Goal: Find specific page/section: Find specific page/section

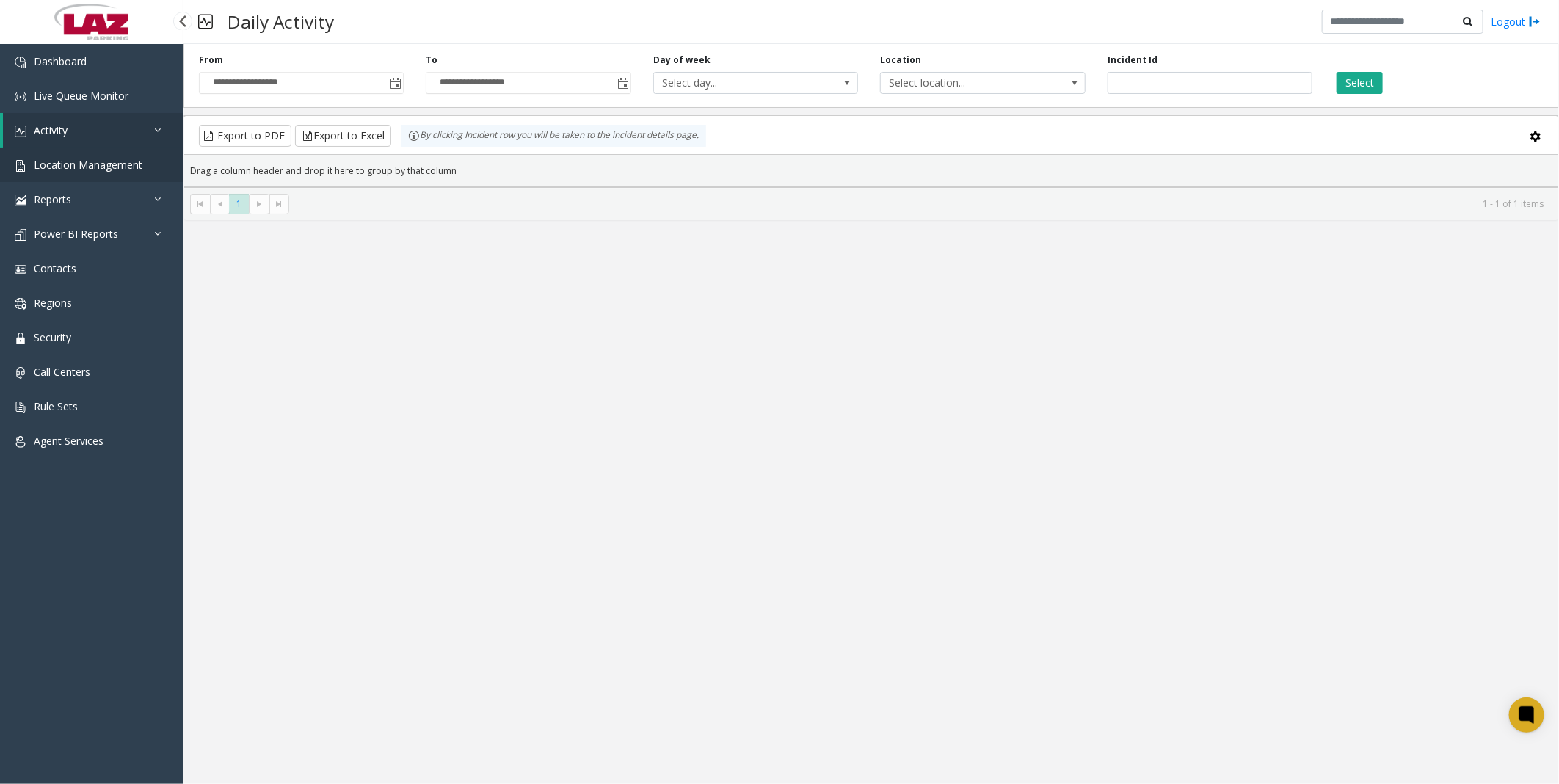
click at [66, 166] on span "Location Management" at bounding box center [88, 164] width 109 height 14
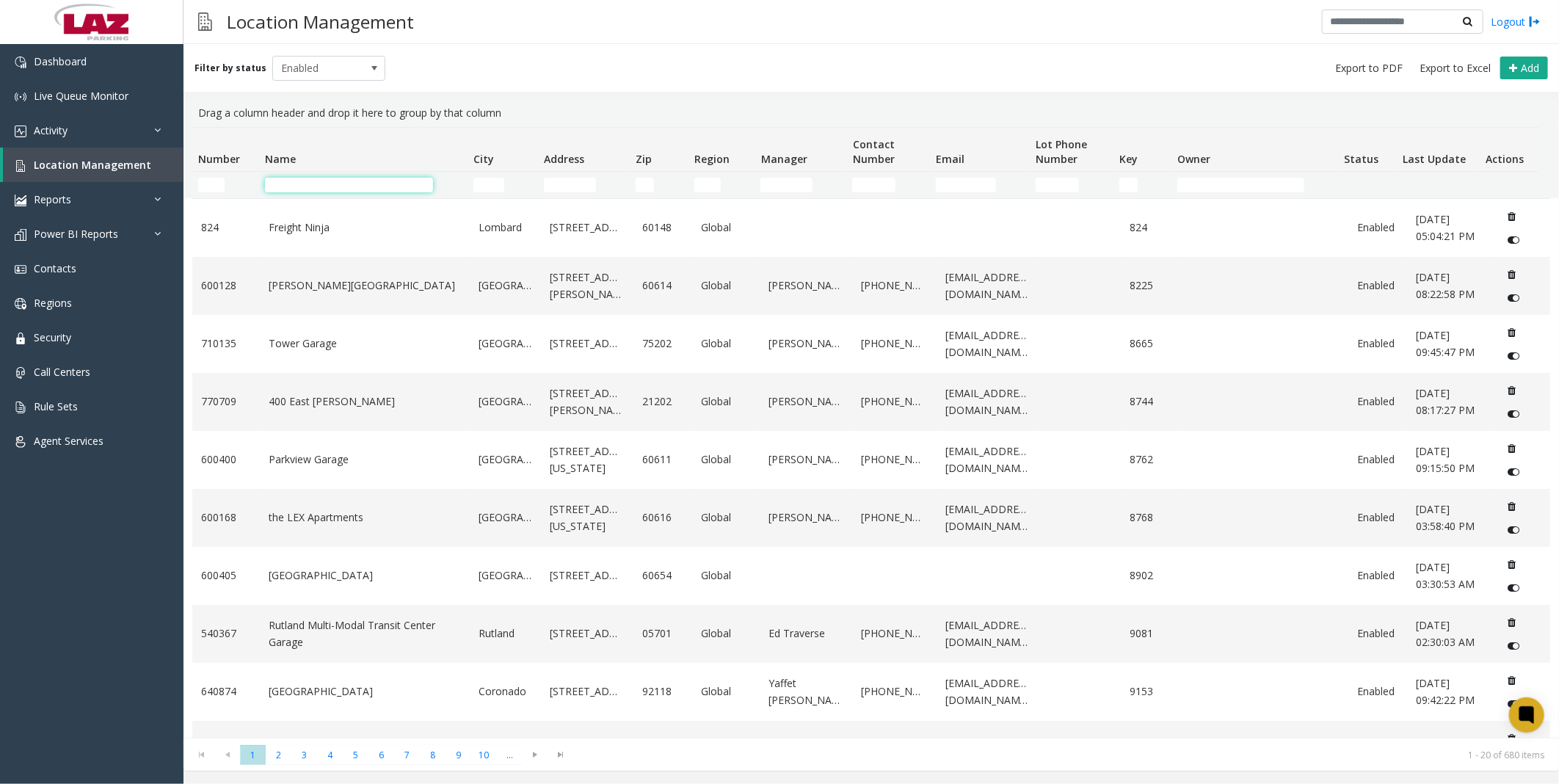
click at [361, 179] on input "Name Filter" at bounding box center [348, 185] width 168 height 15
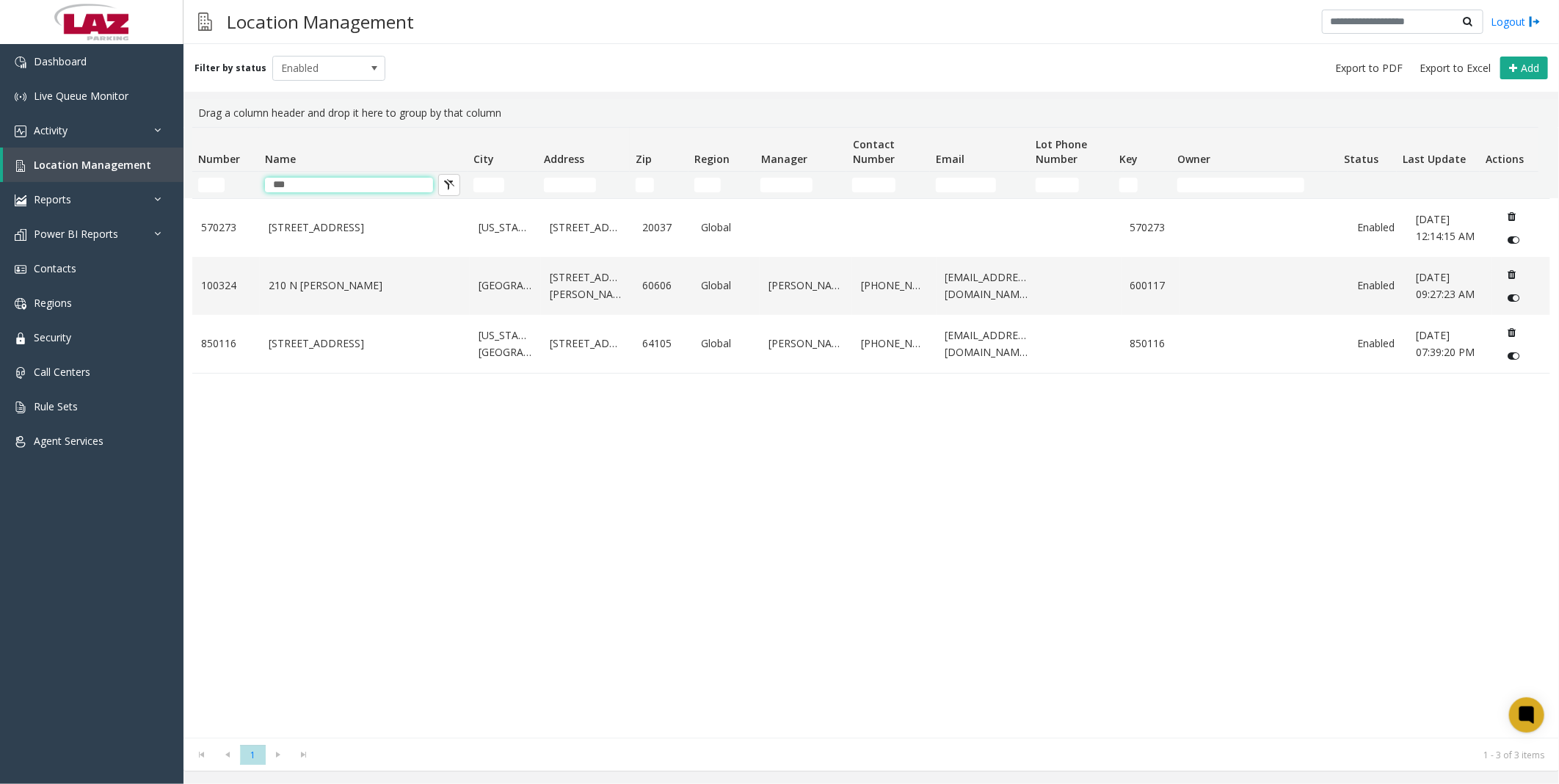
type input "***"
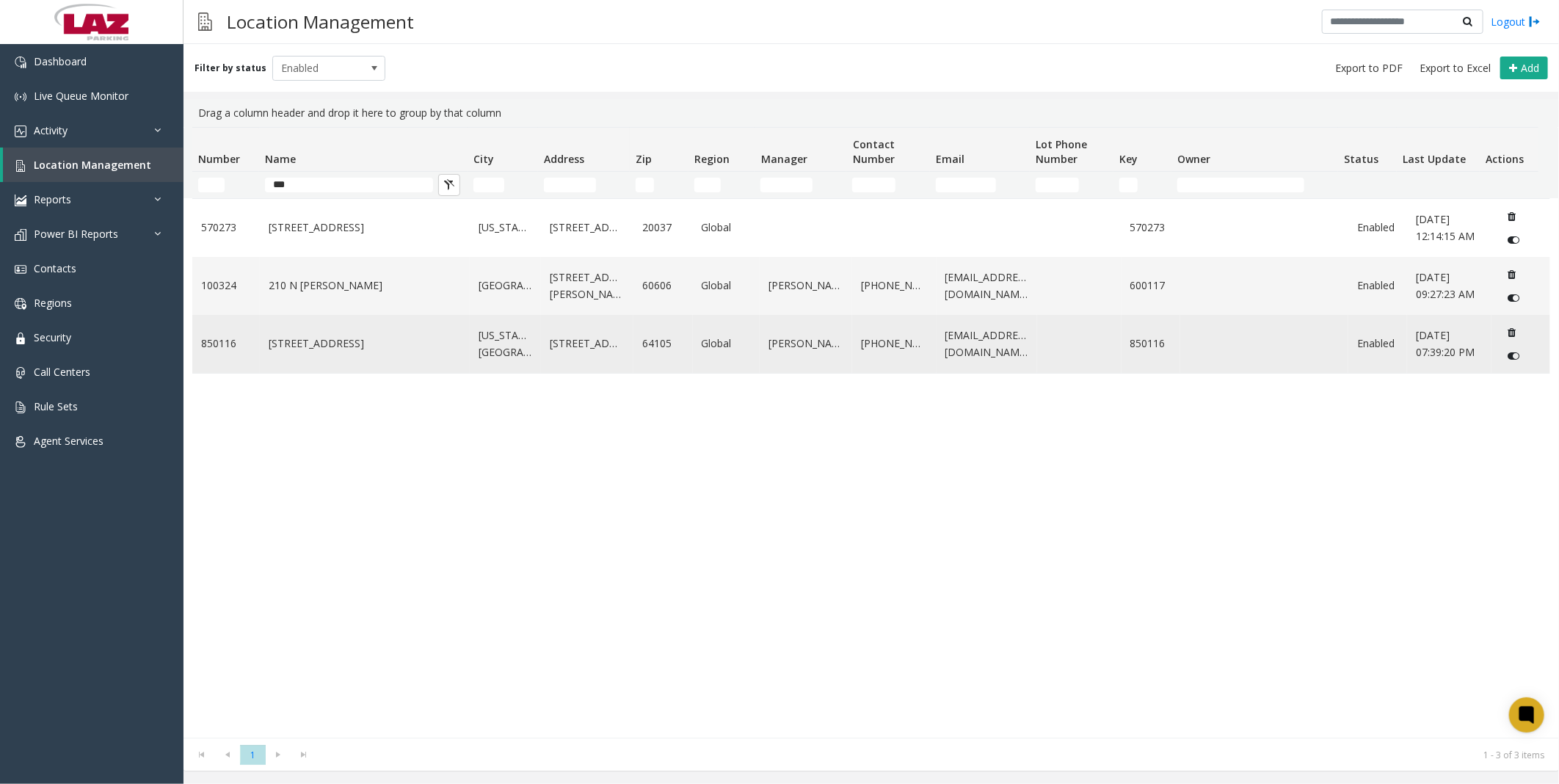
drag, startPoint x: 337, startPoint y: 396, endPoint x: 339, endPoint y: 358, distance: 38.1
click at [337, 396] on div "570273 [STREET_ADDRESS][US_STATE] Global 570273 Enabled [DATE] 12:14:15 AM 1003…" at bounding box center [871, 468] width 1358 height 539
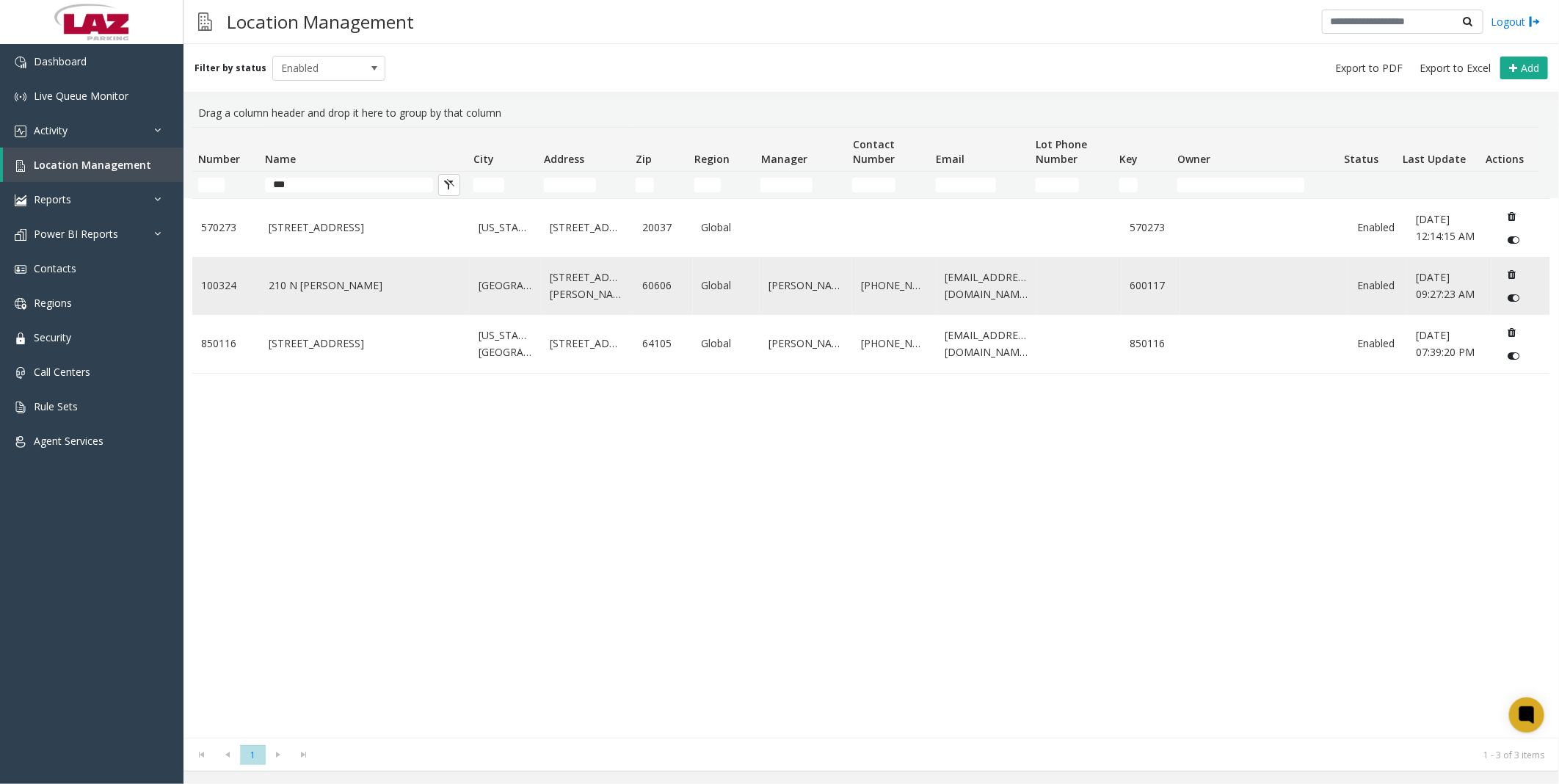
click at [296, 275] on td "210 N [PERSON_NAME]" at bounding box center [365, 286] width 210 height 58
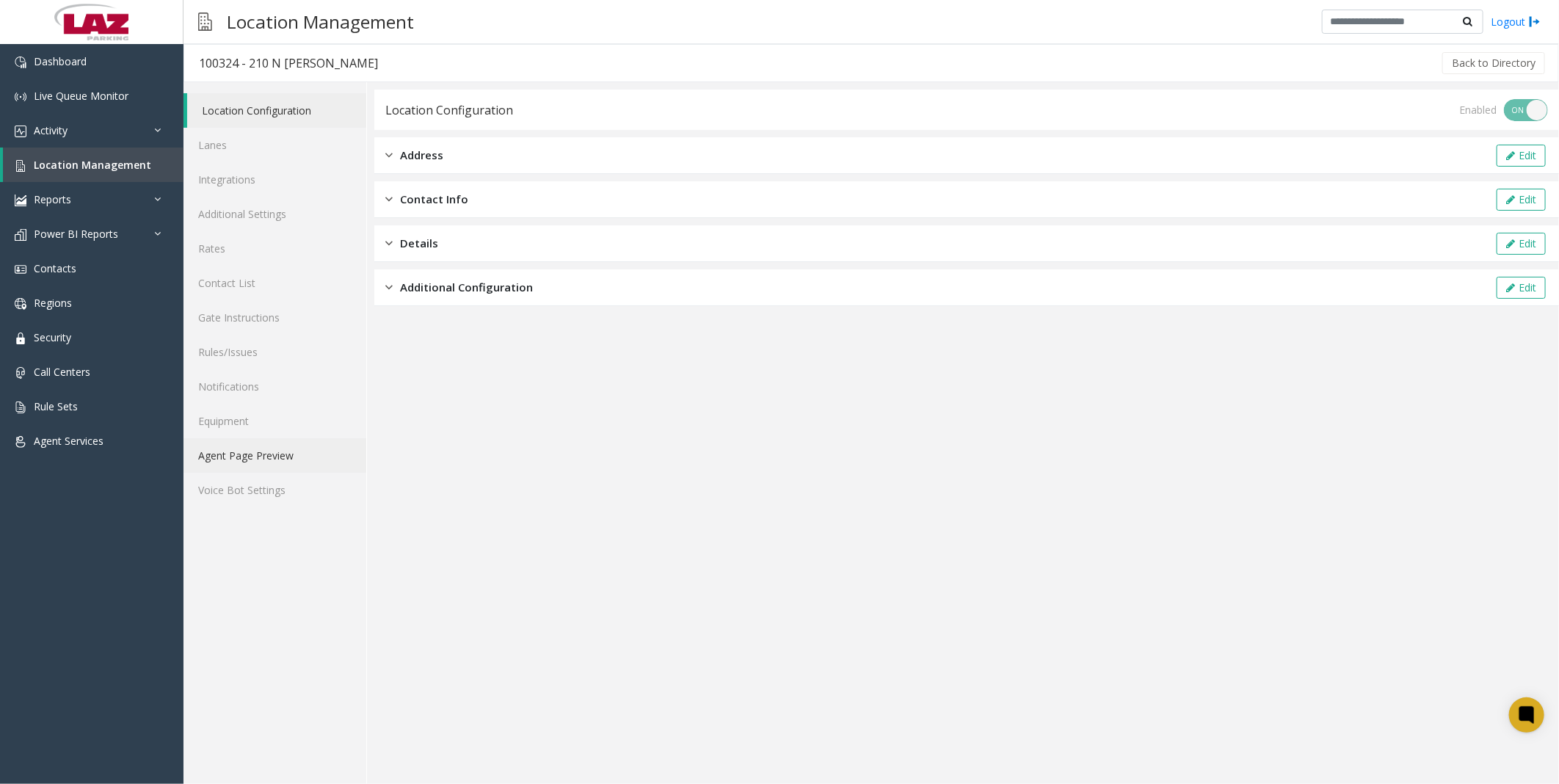
click at [257, 449] on link "Agent Page Preview" at bounding box center [275, 455] width 183 height 34
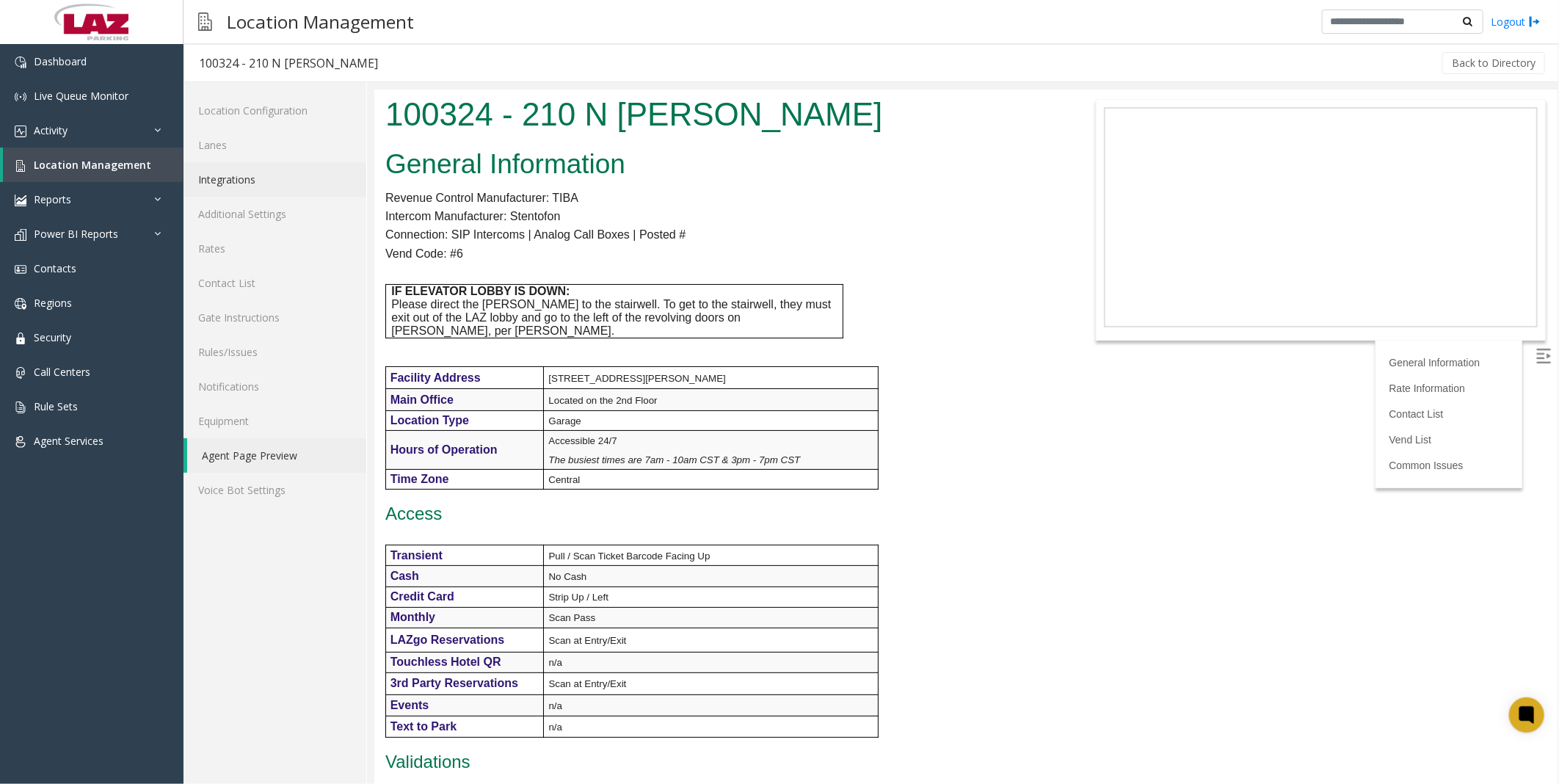
click at [240, 187] on link "Integrations" at bounding box center [275, 179] width 183 height 34
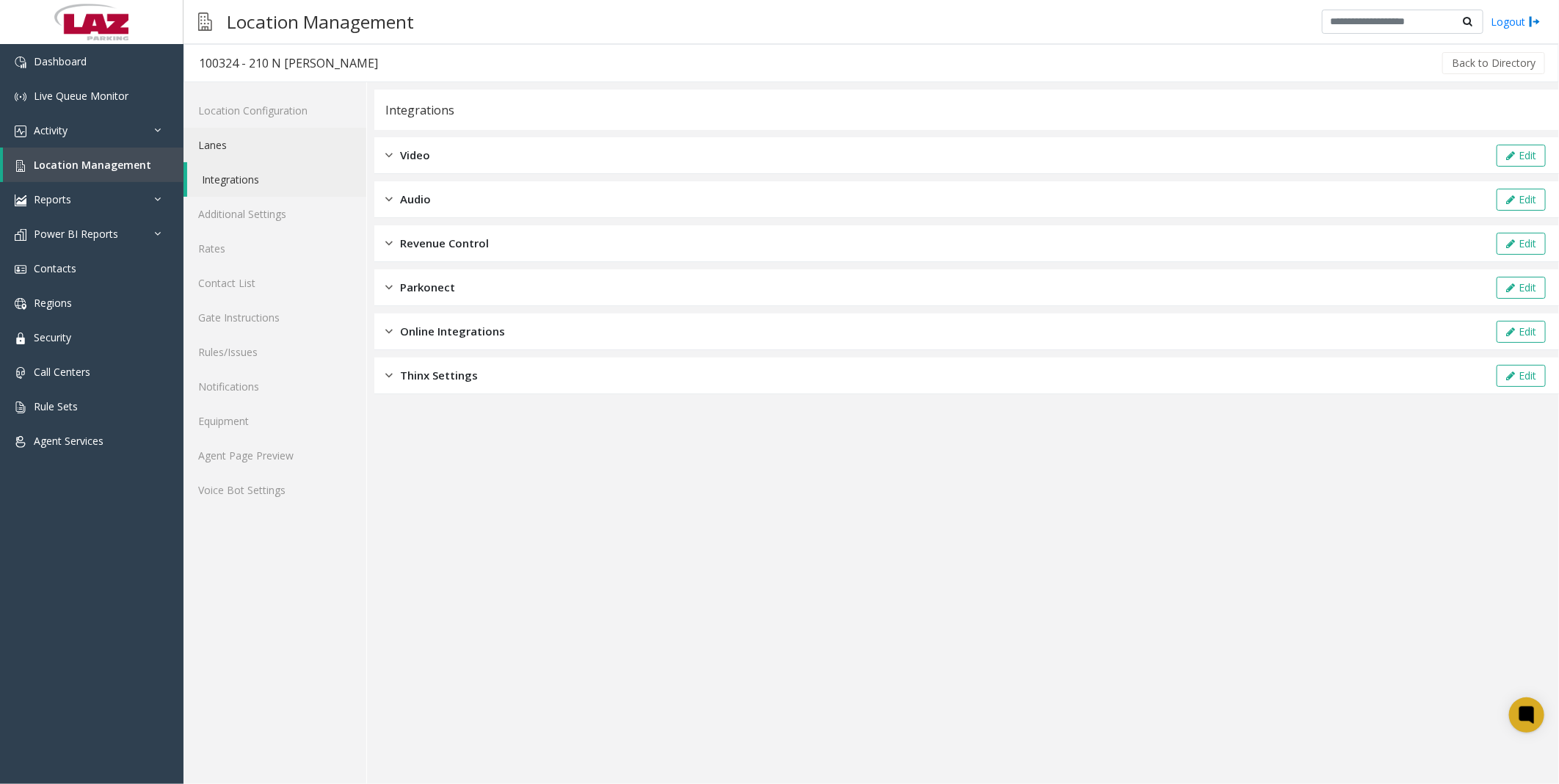
click at [222, 141] on link "Lanes" at bounding box center [275, 145] width 183 height 34
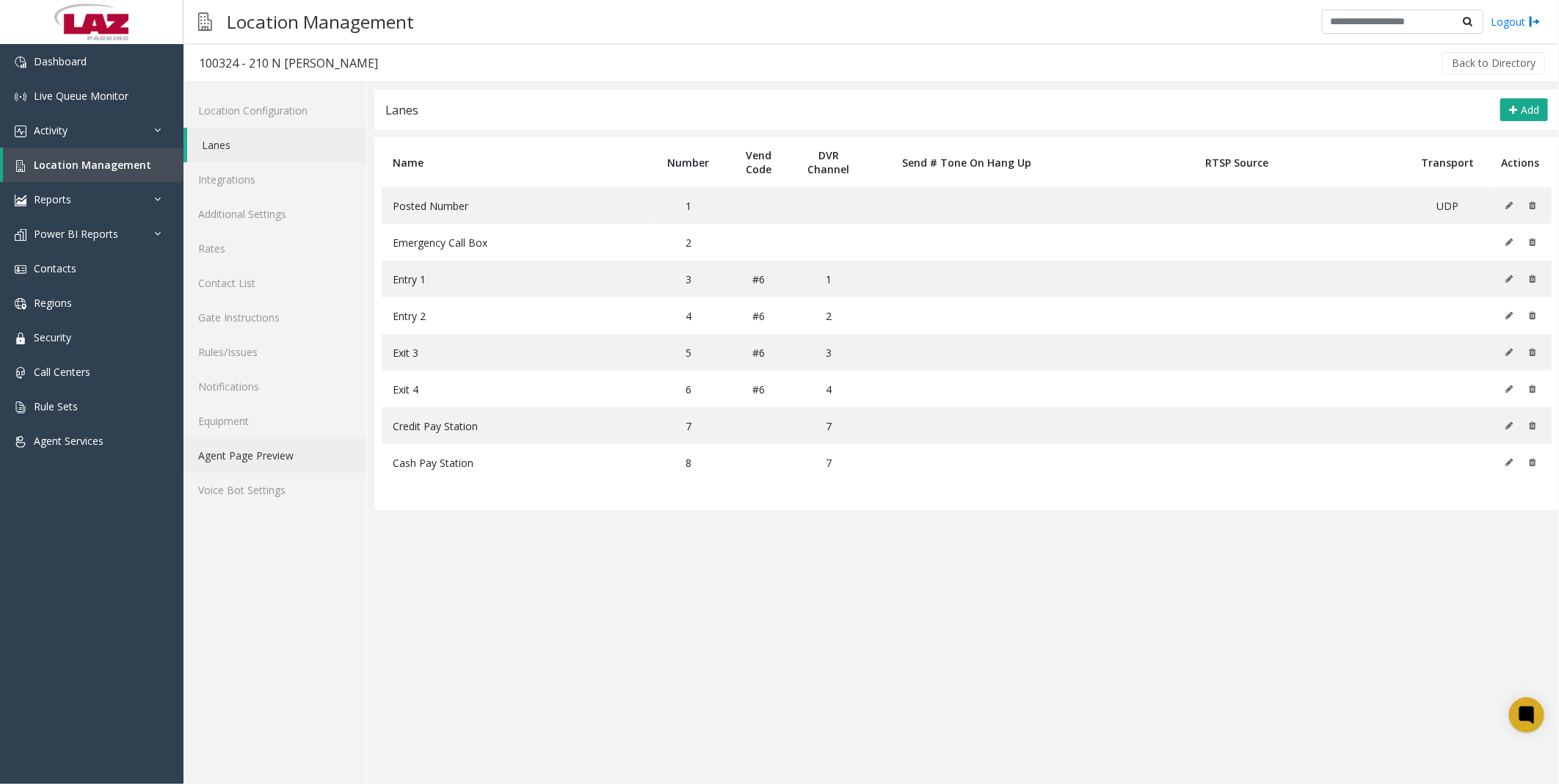
click at [233, 450] on link "Agent Page Preview" at bounding box center [275, 455] width 183 height 34
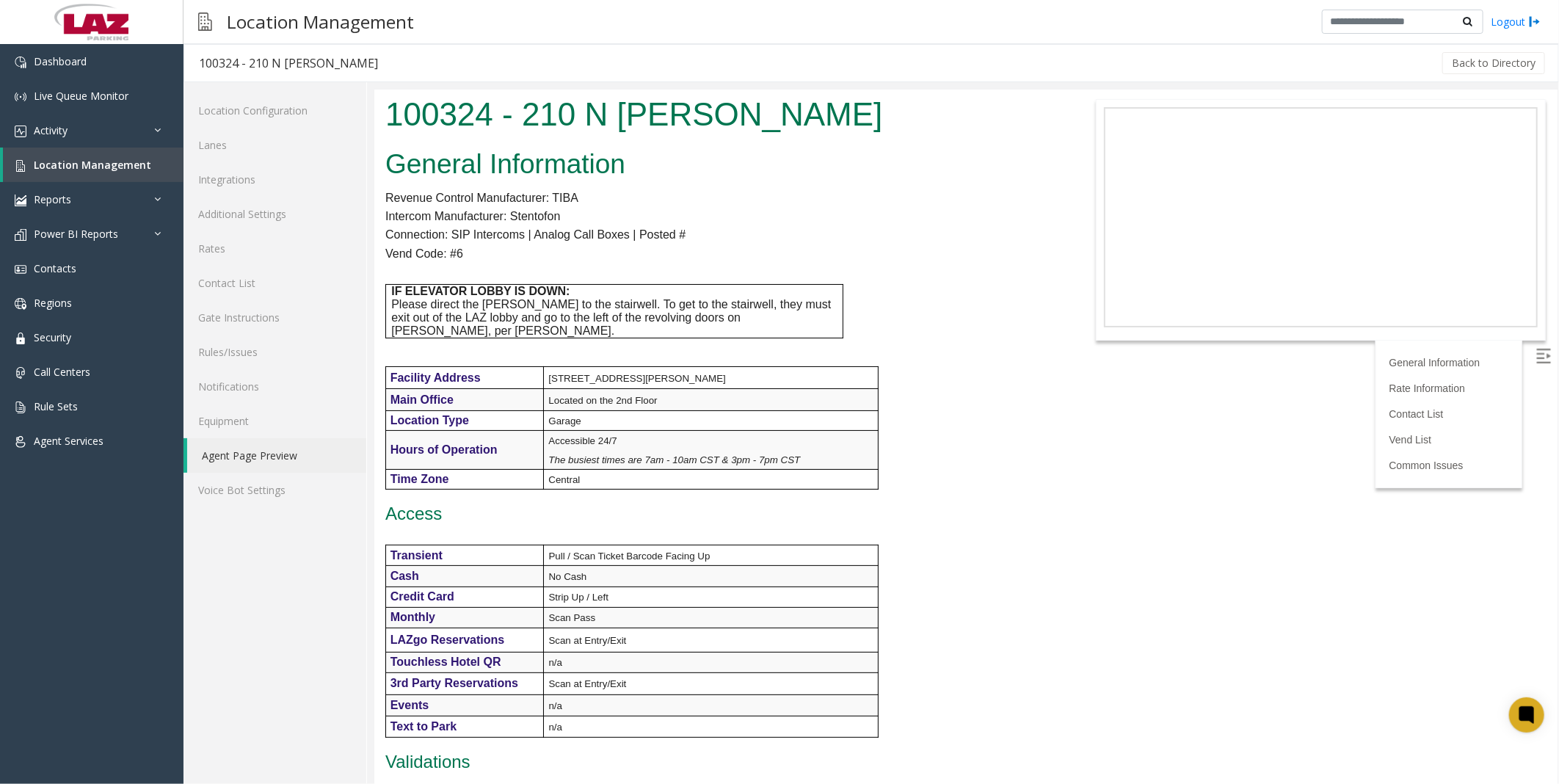
click at [961, 439] on div "General Information Revenue Control Manufacturer: TIBA Intercom Manufacturer: S…" at bounding box center [718, 797] width 690 height 1309
drag, startPoint x: 929, startPoint y: 497, endPoint x: 912, endPoint y: 529, distance: 36.2
click at [929, 503] on p "Access" at bounding box center [718, 513] width 668 height 21
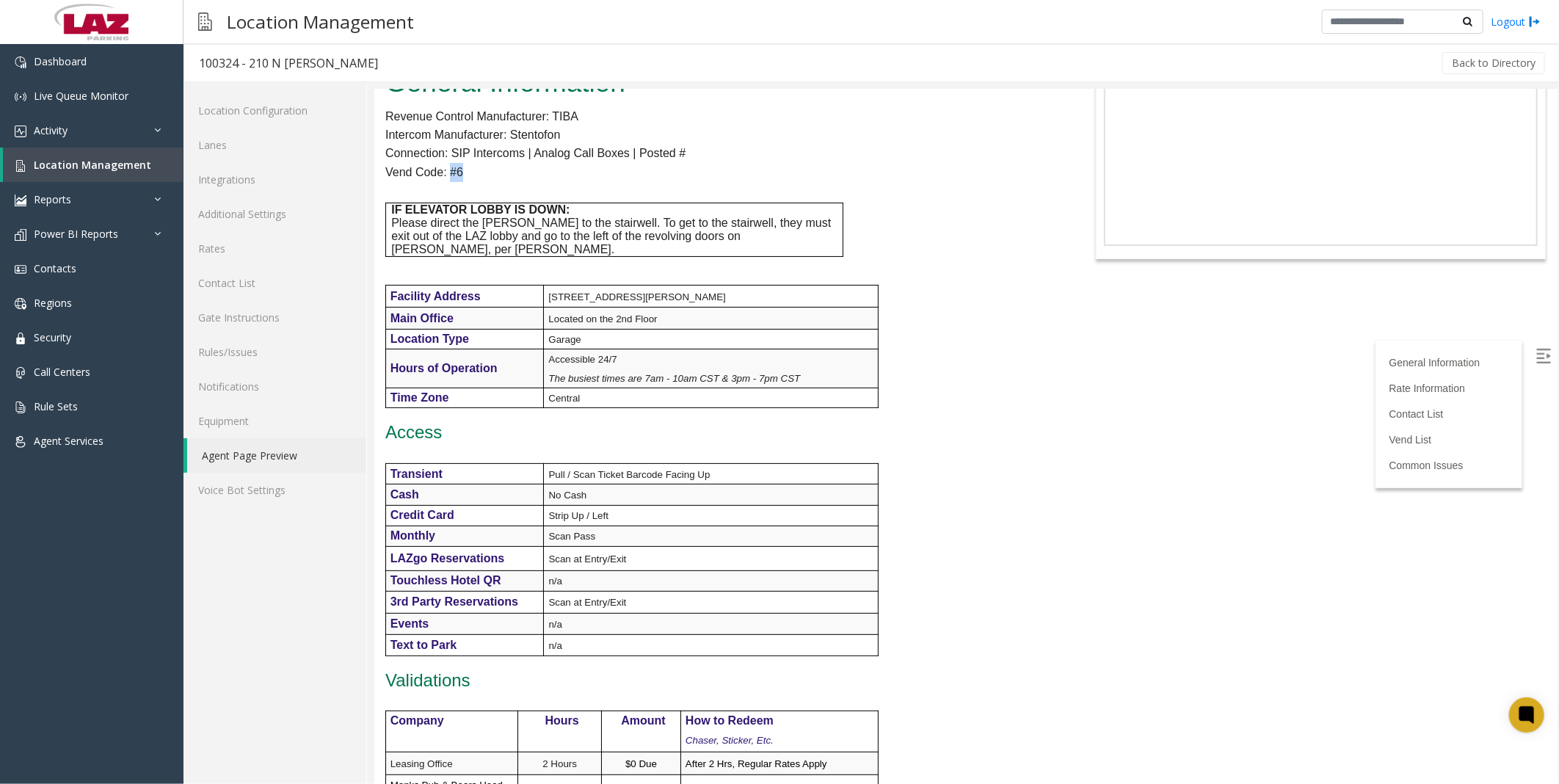
drag, startPoint x: 461, startPoint y: 171, endPoint x: 450, endPoint y: 171, distance: 11.0
click at [450, 171] on p "Vend Code: #6" at bounding box center [718, 171] width 668 height 19
click at [214, 134] on link "Lanes" at bounding box center [275, 145] width 183 height 34
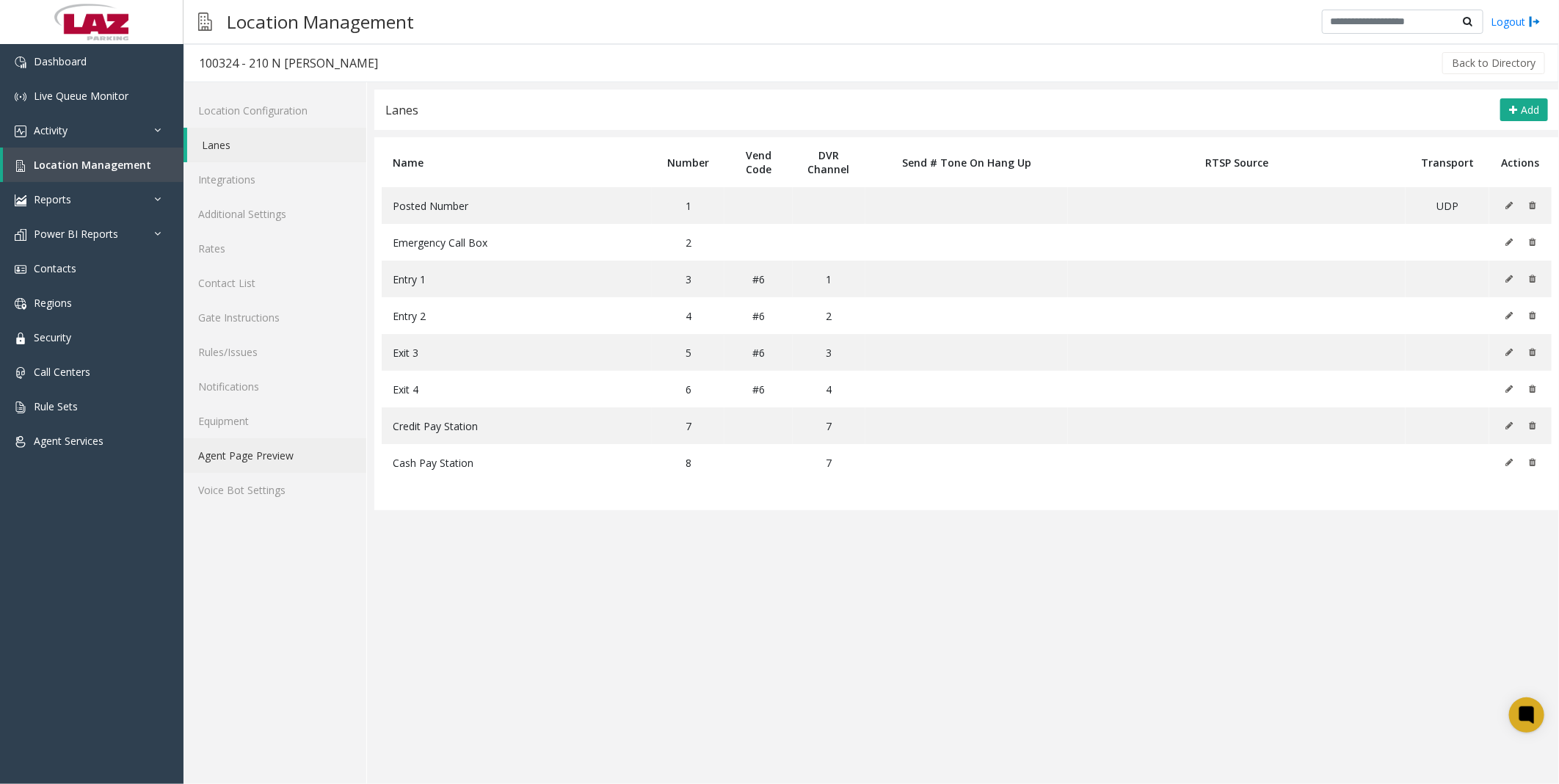
click at [247, 445] on link "Agent Page Preview" at bounding box center [275, 455] width 183 height 34
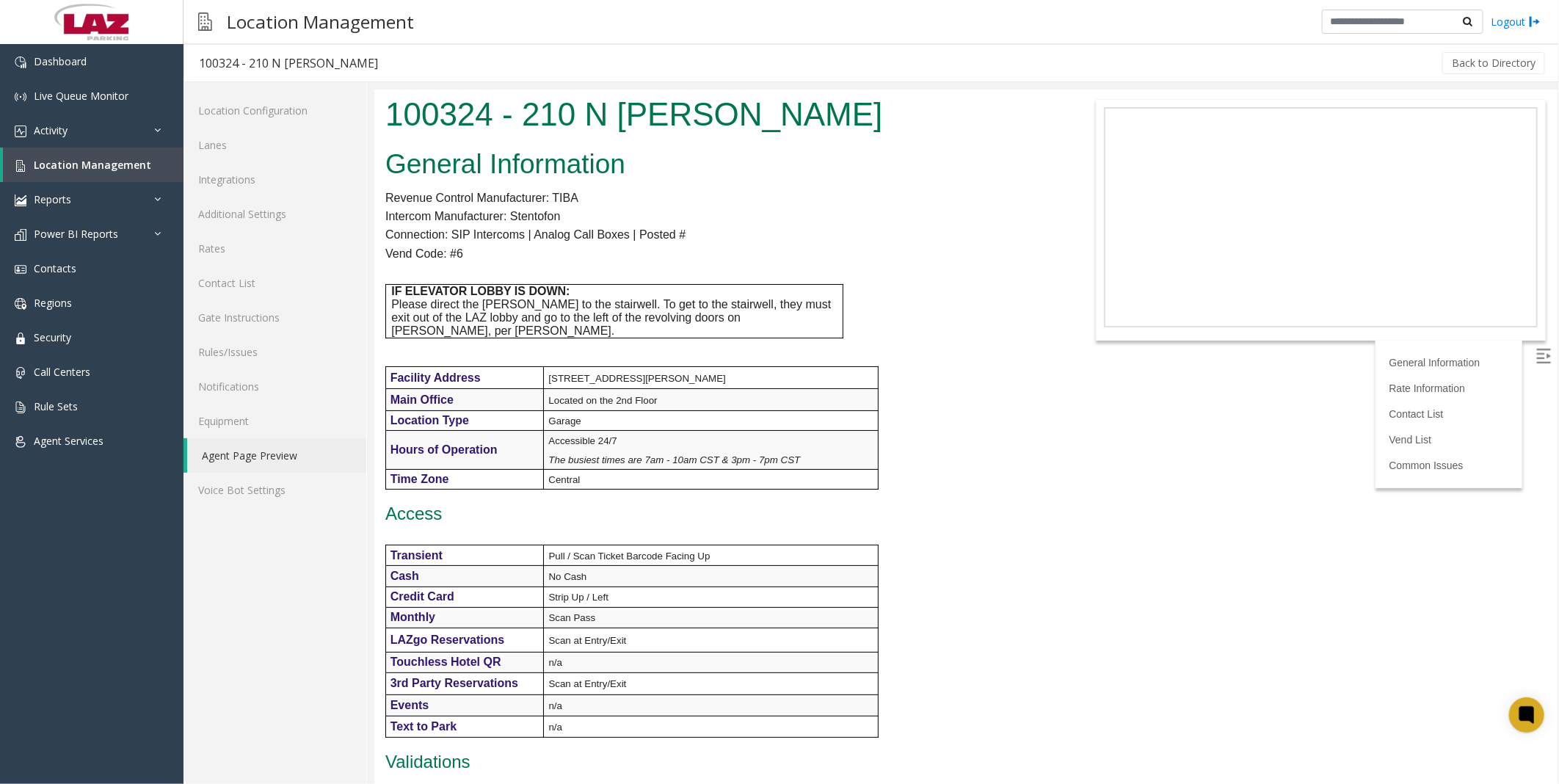
click at [970, 479] on div "General Information Revenue Control Manufacturer: TIBA Intercom Manufacturer: S…" at bounding box center [718, 797] width 690 height 1309
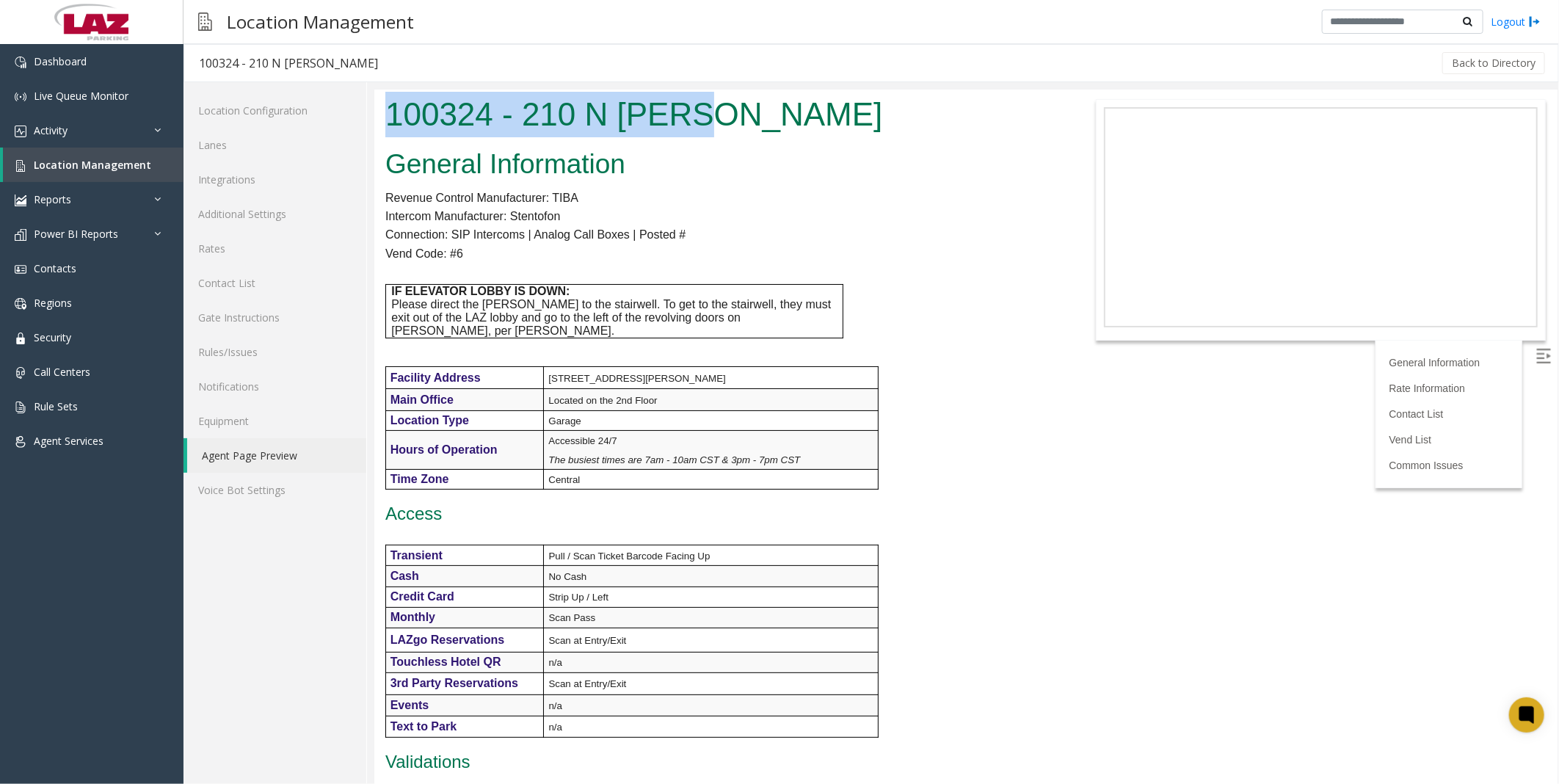
drag, startPoint x: 699, startPoint y: 116, endPoint x: 383, endPoint y: 106, distance: 316.2
click at [383, 106] on div "100324 - 210 N [PERSON_NAME]" at bounding box center [718, 115] width 690 height 53
copy h1 "100324 - 210 N [PERSON_NAME]"
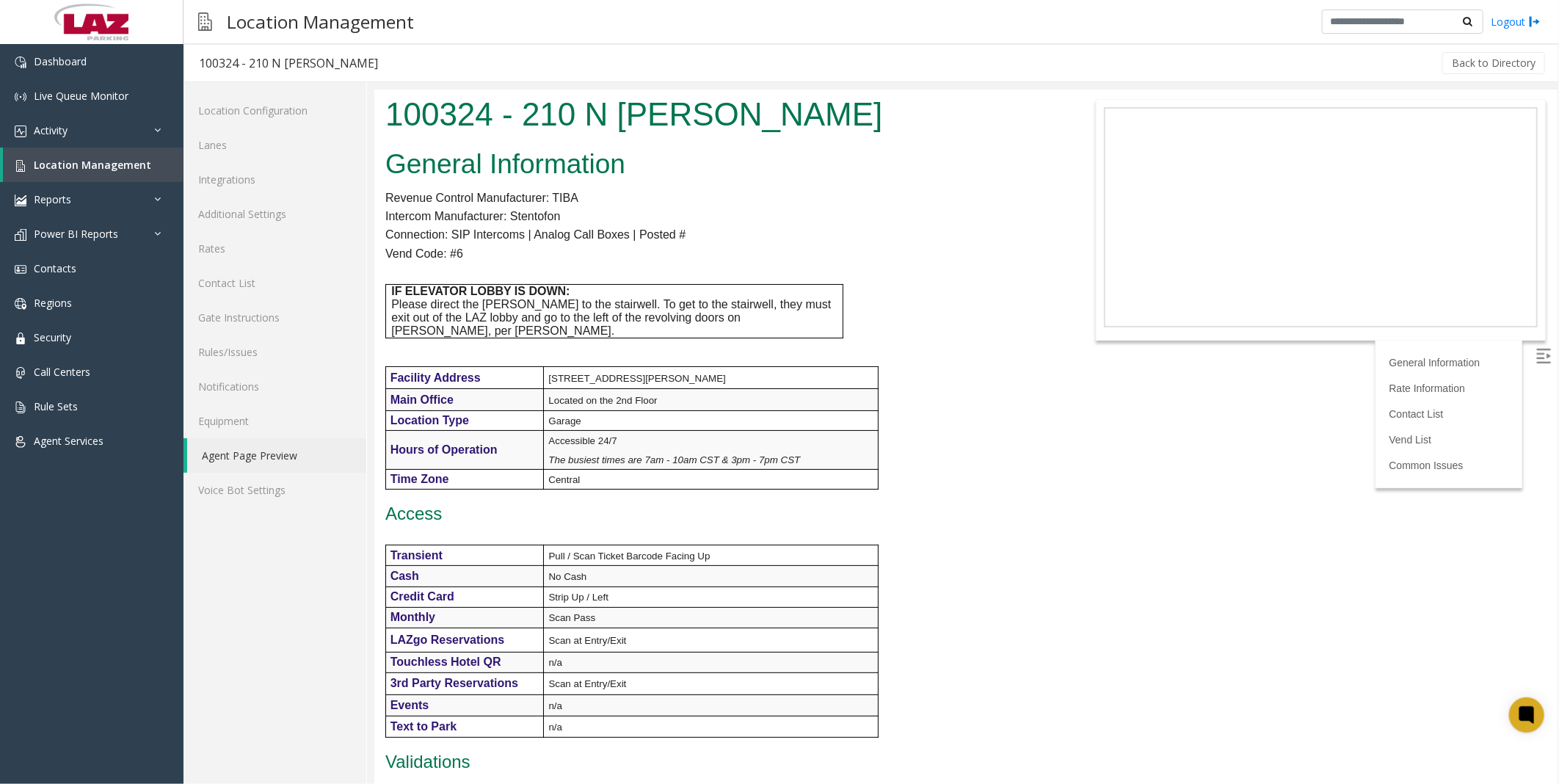
click at [1040, 473] on div "General Information Revenue Control Manufacturer: TIBA Intercom Manufacturer: S…" at bounding box center [718, 797] width 690 height 1309
click at [980, 583] on div "General Information Revenue Control Manufacturer: TIBA Intercom Manufacturer: S…" at bounding box center [718, 797] width 690 height 1309
click at [983, 531] on div "General Information Revenue Control Manufacturer: TIBA Intercom Manufacturer: S…" at bounding box center [718, 797] width 690 height 1309
click at [935, 537] on div "General Information Revenue Control Manufacturer: TIBA Intercom Manufacturer: S…" at bounding box center [718, 797] width 690 height 1309
click at [898, 362] on div "General Information Revenue Control Manufacturer: TIBA Intercom Manufacturer: S…" at bounding box center [718, 797] width 690 height 1309
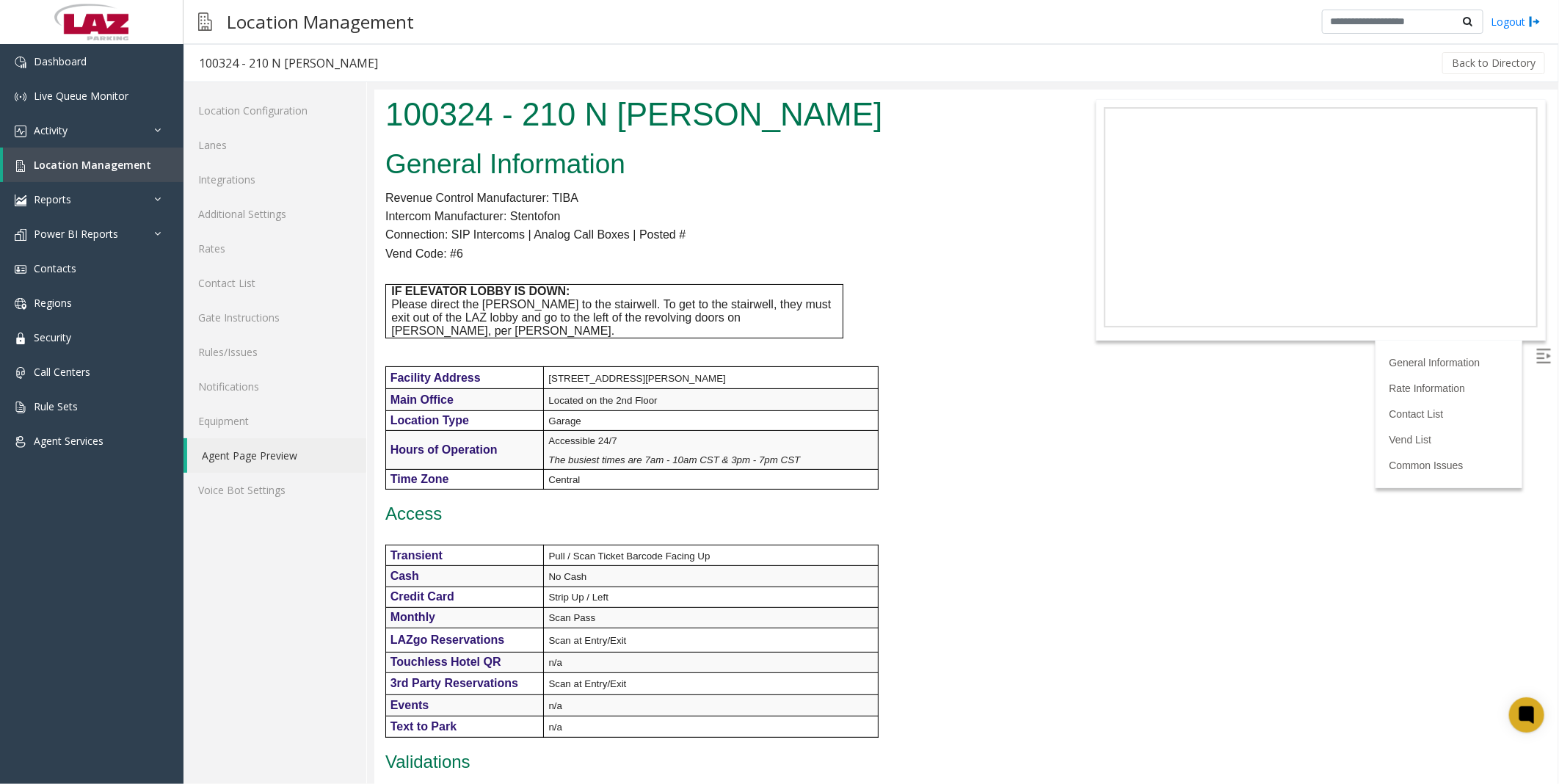
click at [903, 356] on div "General Information Revenue Control Manufacturer: TIBA Intercom Manufacturer: S…" at bounding box center [718, 797] width 690 height 1309
click at [999, 399] on div "General Information Revenue Control Manufacturer: TIBA Intercom Manufacturer: S…" at bounding box center [718, 797] width 690 height 1309
click at [959, 361] on div "General Information Revenue Control Manufacturer: TIBA Intercom Manufacturer: S…" at bounding box center [718, 797] width 690 height 1309
click at [928, 388] on div "General Information Revenue Control Manufacturer: TIBA Intercom Manufacturer: S…" at bounding box center [718, 797] width 690 height 1309
click at [926, 446] on div "General Information Revenue Control Manufacturer: TIBA Intercom Manufacturer: S…" at bounding box center [718, 797] width 690 height 1309
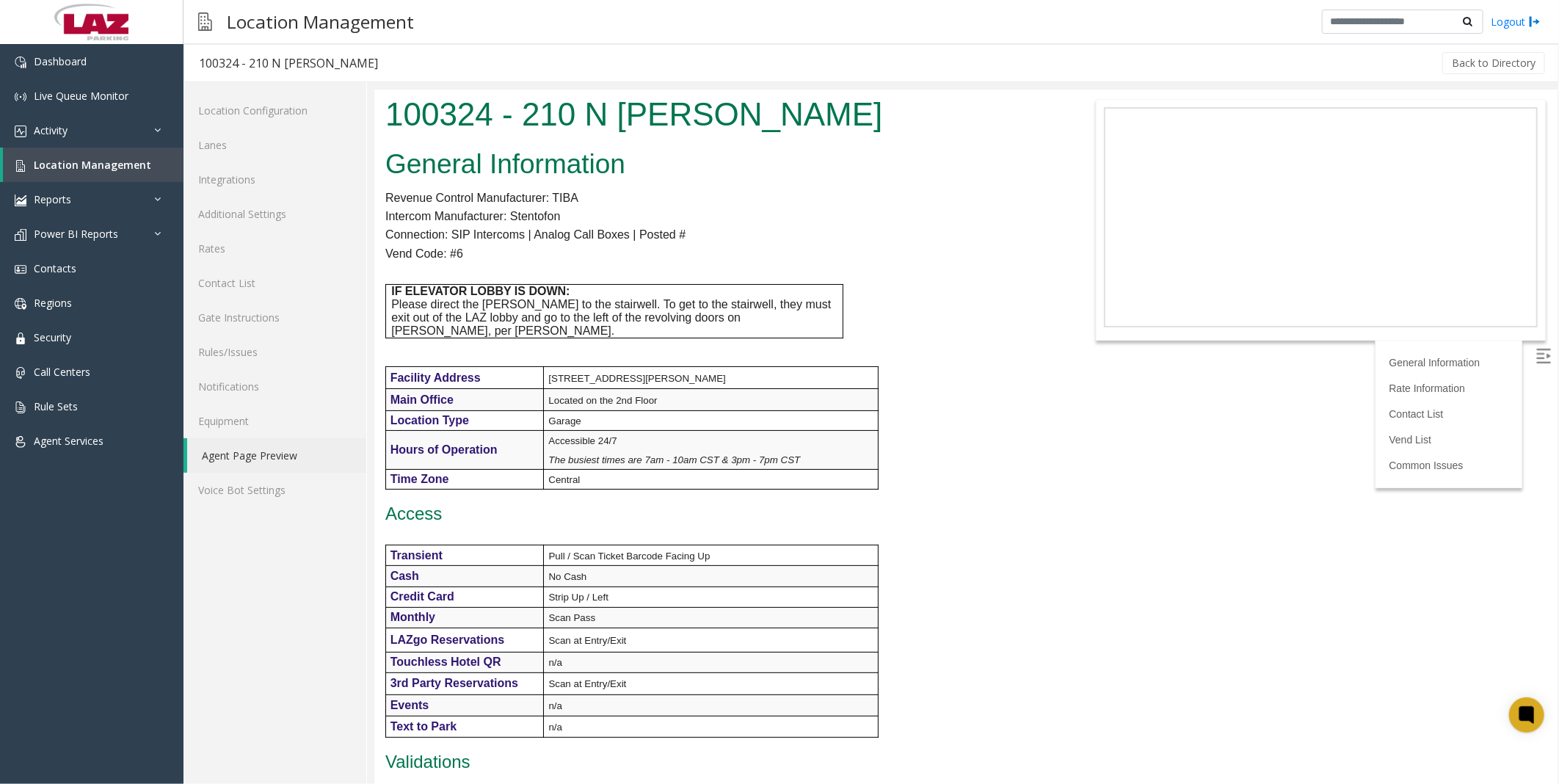
click at [909, 425] on div "General Information Revenue Control Manufacturer: TIBA Intercom Manufacturer: S…" at bounding box center [718, 797] width 690 height 1309
click at [927, 464] on div "General Information Revenue Control Manufacturer: TIBA Intercom Manufacturer: S…" at bounding box center [718, 797] width 690 height 1309
click at [891, 476] on div "General Information Revenue Control Manufacturer: TIBA Intercom Manufacturer: S…" at bounding box center [718, 797] width 690 height 1309
click at [919, 542] on div "General Information Revenue Control Manufacturer: TIBA Intercom Manufacturer: S…" at bounding box center [718, 797] width 690 height 1309
click at [898, 504] on p "Access" at bounding box center [718, 513] width 668 height 21
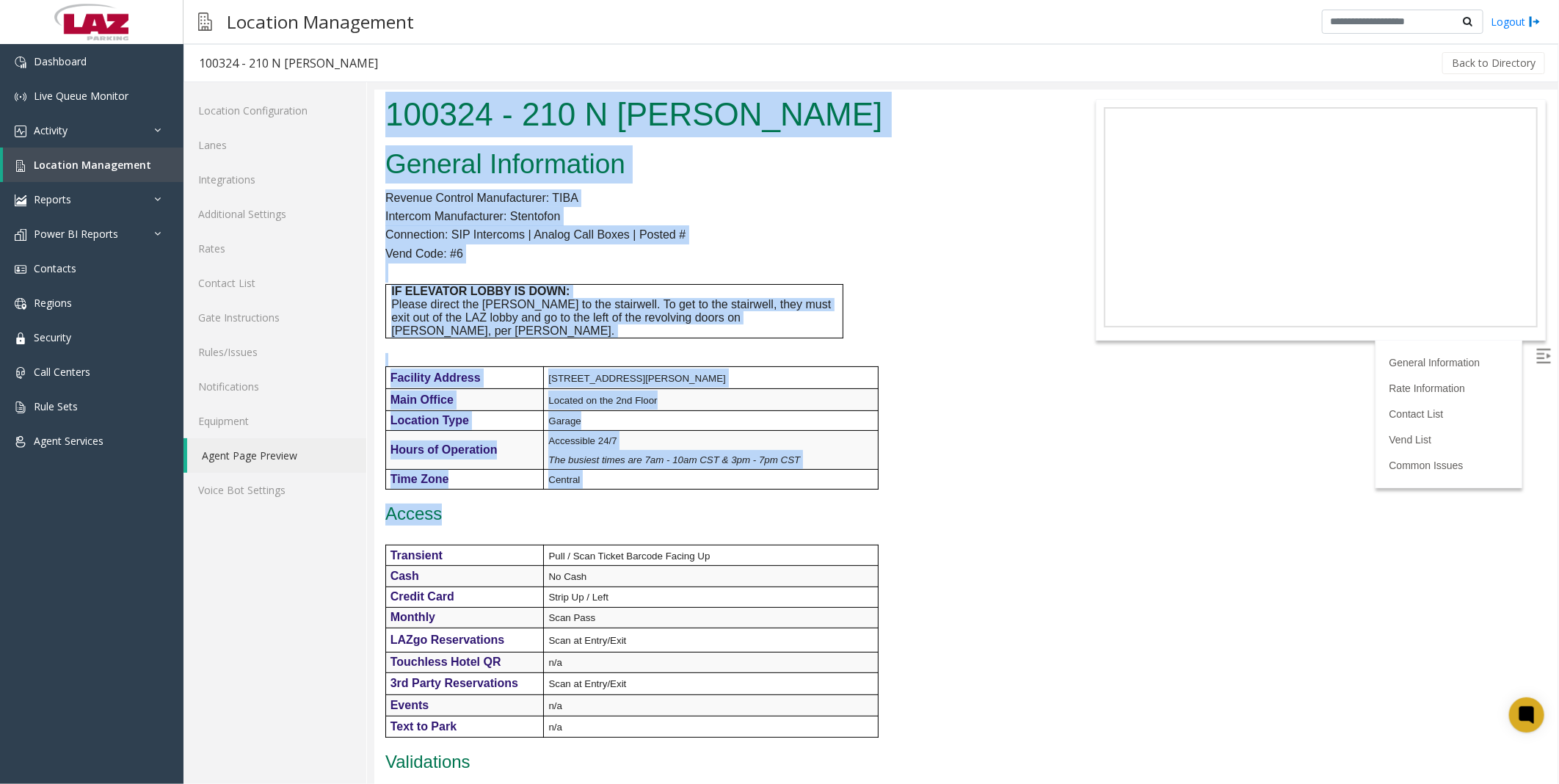
drag, startPoint x: 493, startPoint y: 503, endPoint x: 380, endPoint y: 74, distance: 443.6
click at [380, 89] on html "100324 - 210 N [PERSON_NAME] General Information Revenue Control Manufacturer: …" at bounding box center [964, 436] width 1183 height 694
drag, startPoint x: 380, startPoint y: 74, endPoint x: 377, endPoint y: 98, distance: 24.2
click at [377, 98] on div "100324 - 210 N [PERSON_NAME]" at bounding box center [718, 115] width 690 height 53
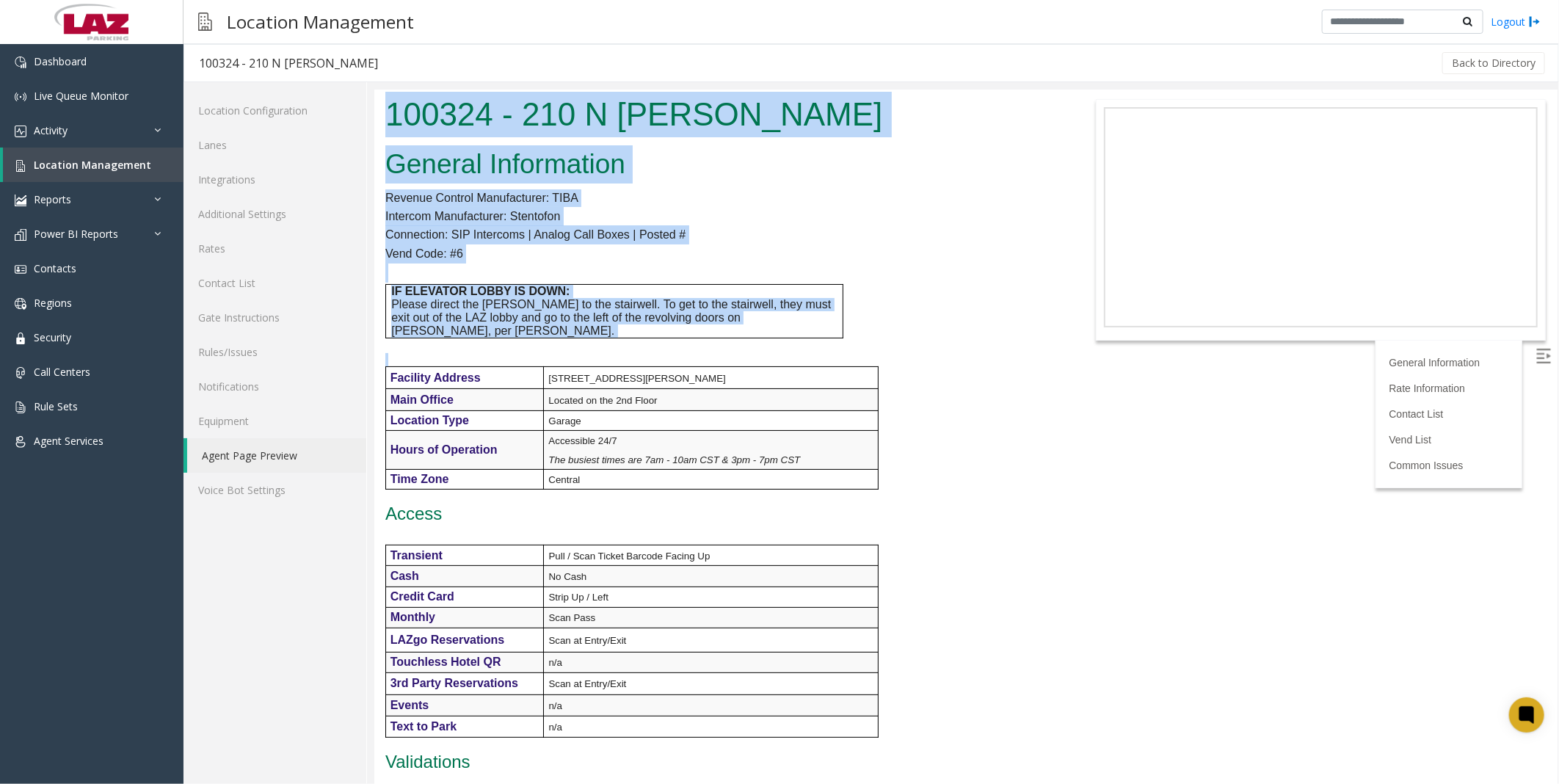
drag, startPoint x: 376, startPoint y: 106, endPoint x: 944, endPoint y: 469, distance: 674.1
click at [944, 469] on body "100324 - 210 N [PERSON_NAME] General Information Revenue Control Manufacturer: …" at bounding box center [964, 436] width 1183 height 694
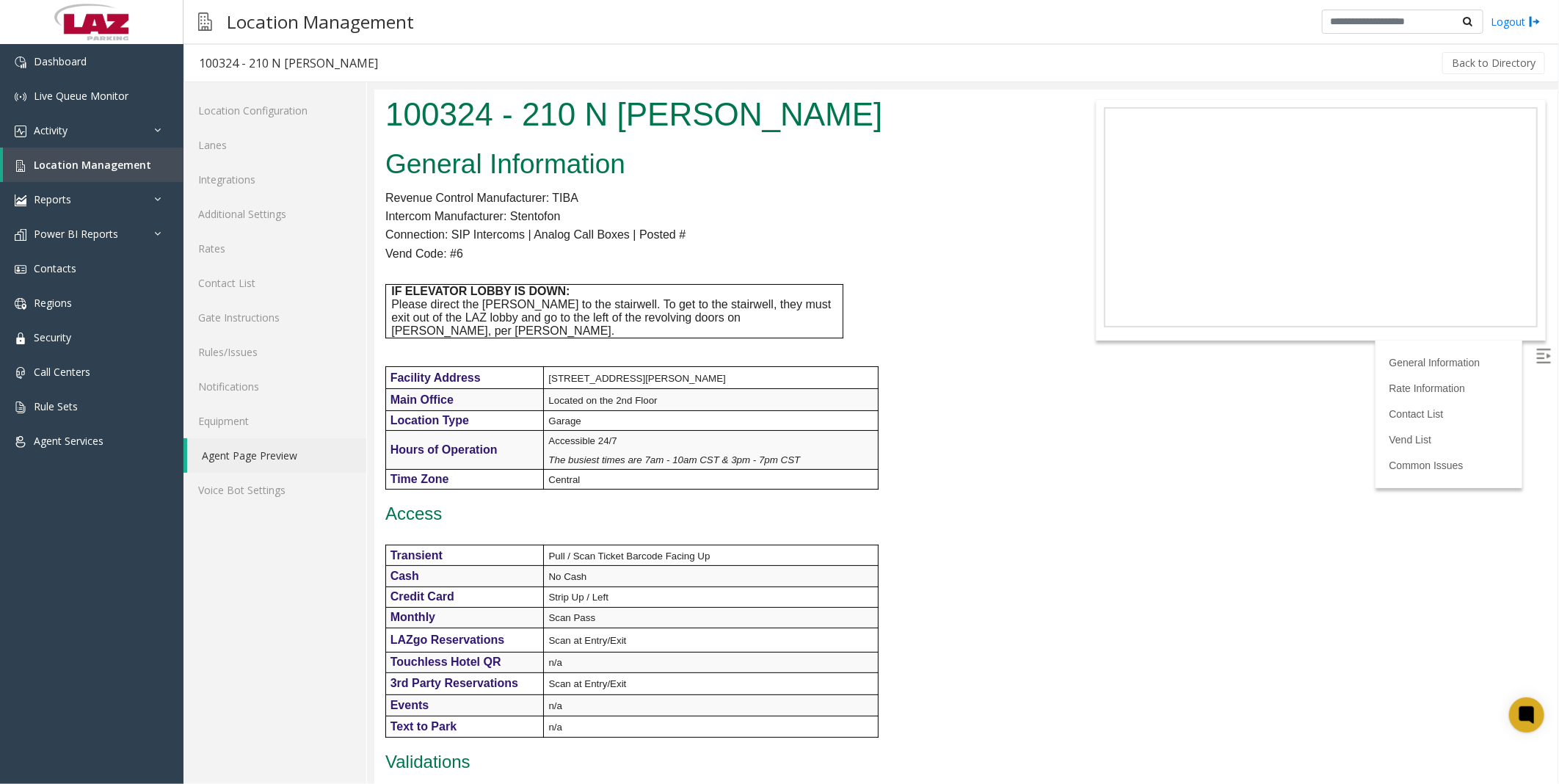
click at [465, 503] on p "Access" at bounding box center [718, 513] width 668 height 21
drag, startPoint x: 384, startPoint y: 496, endPoint x: 931, endPoint y: 703, distance: 584.9
click at [931, 703] on div "General Information Revenue Control Manufacturer: TIBA Intercom Manufacturer: S…" at bounding box center [718, 797] width 690 height 1309
drag, startPoint x: 931, startPoint y: 703, endPoint x: 918, endPoint y: 703, distance: 13.0
click at [918, 703] on div "General Information Revenue Control Manufacturer: TIBA Intercom Manufacturer: S…" at bounding box center [718, 797] width 690 height 1309
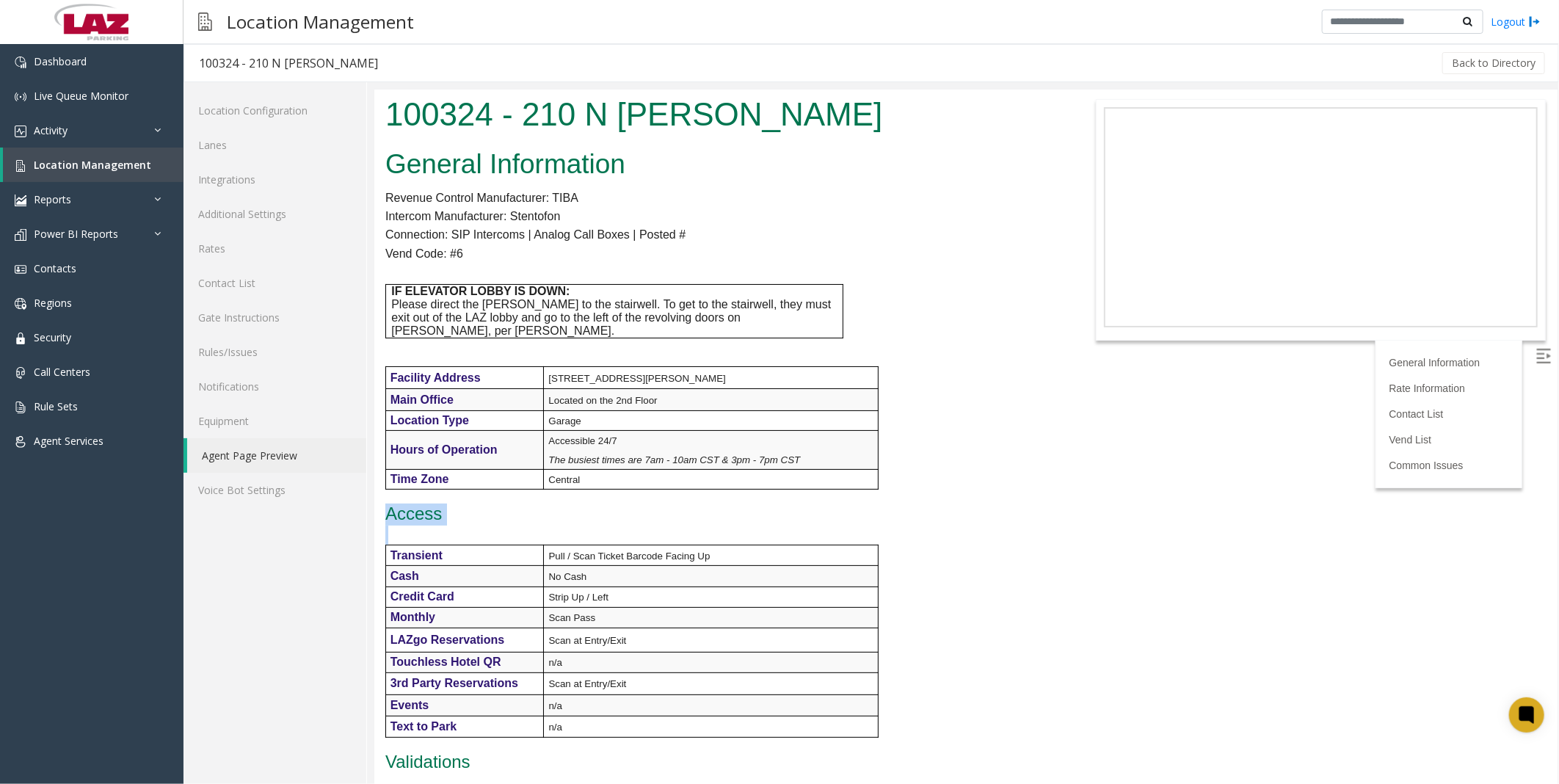
drag, startPoint x: 915, startPoint y: 707, endPoint x: 385, endPoint y: 494, distance: 571.2
click at [385, 494] on div "General Information Revenue Control Manufacturer: TIBA Intercom Manufacturer: S…" at bounding box center [718, 797] width 690 height 1309
click at [385, 503] on span "Access" at bounding box center [412, 513] width 56 height 20
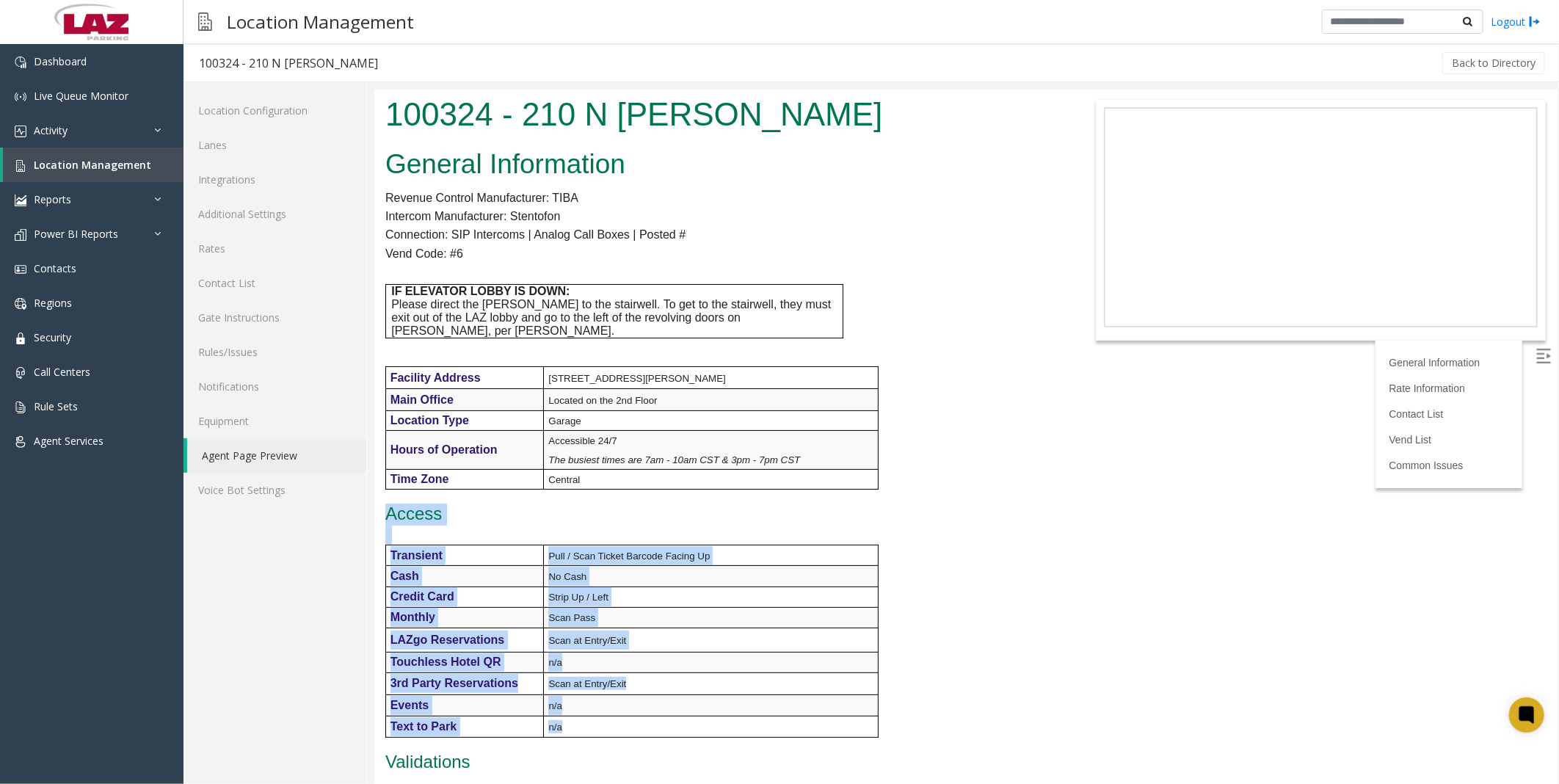
drag, startPoint x: 385, startPoint y: 494, endPoint x: 942, endPoint y: 708, distance: 596.7
click at [942, 708] on div "General Information Revenue Control Manufacturer: TIBA Intercom Manufacturer: S…" at bounding box center [718, 797] width 690 height 1309
click at [936, 708] on div "General Information Revenue Control Manufacturer: TIBA Intercom Manufacturer: S…" at bounding box center [718, 797] width 690 height 1309
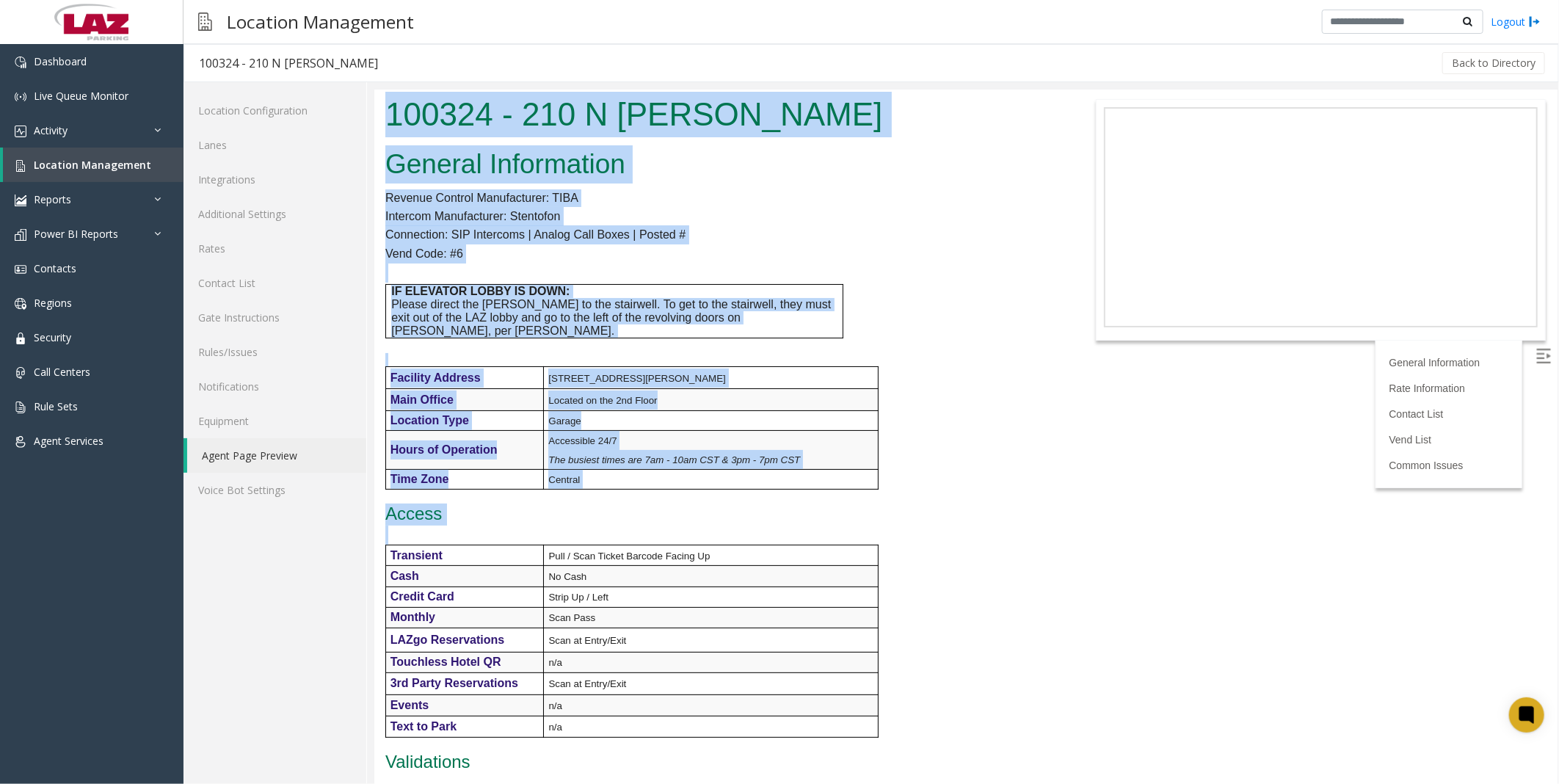
drag, startPoint x: 907, startPoint y: 700, endPoint x: 377, endPoint y: 113, distance: 790.9
click at [377, 113] on body "100324 - 210 N [PERSON_NAME] General Information Revenue Control Manufacturer: …" at bounding box center [964, 436] width 1183 height 694
click at [380, 109] on div "100324 - 210 N [PERSON_NAME]" at bounding box center [718, 115] width 690 height 53
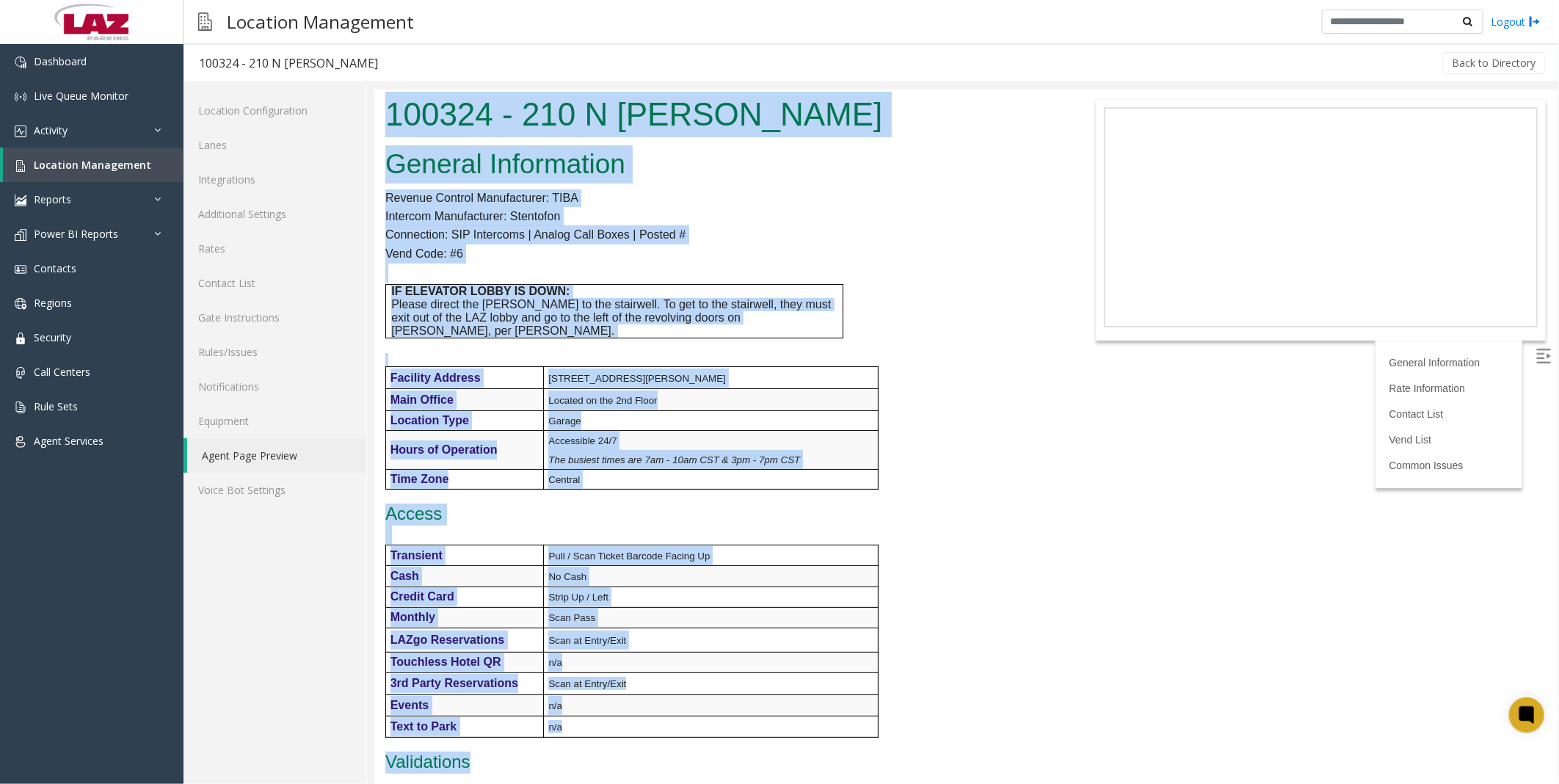
drag, startPoint x: 384, startPoint y: 105, endPoint x: 895, endPoint y: 734, distance: 810.4
click at [895, 734] on body "100324 - 210 N [PERSON_NAME] General Information Revenue Control Manufacturer: …" at bounding box center [964, 436] width 1183 height 694
drag, startPoint x: 623, startPoint y: 732, endPoint x: 596, endPoint y: 735, distance: 27.2
click at [621, 732] on div "General Information Revenue Control Manufacturer: TIBA Intercom Manufacturer: S…" at bounding box center [718, 797] width 690 height 1309
click at [518, 752] on p "Validations" at bounding box center [718, 761] width 668 height 21
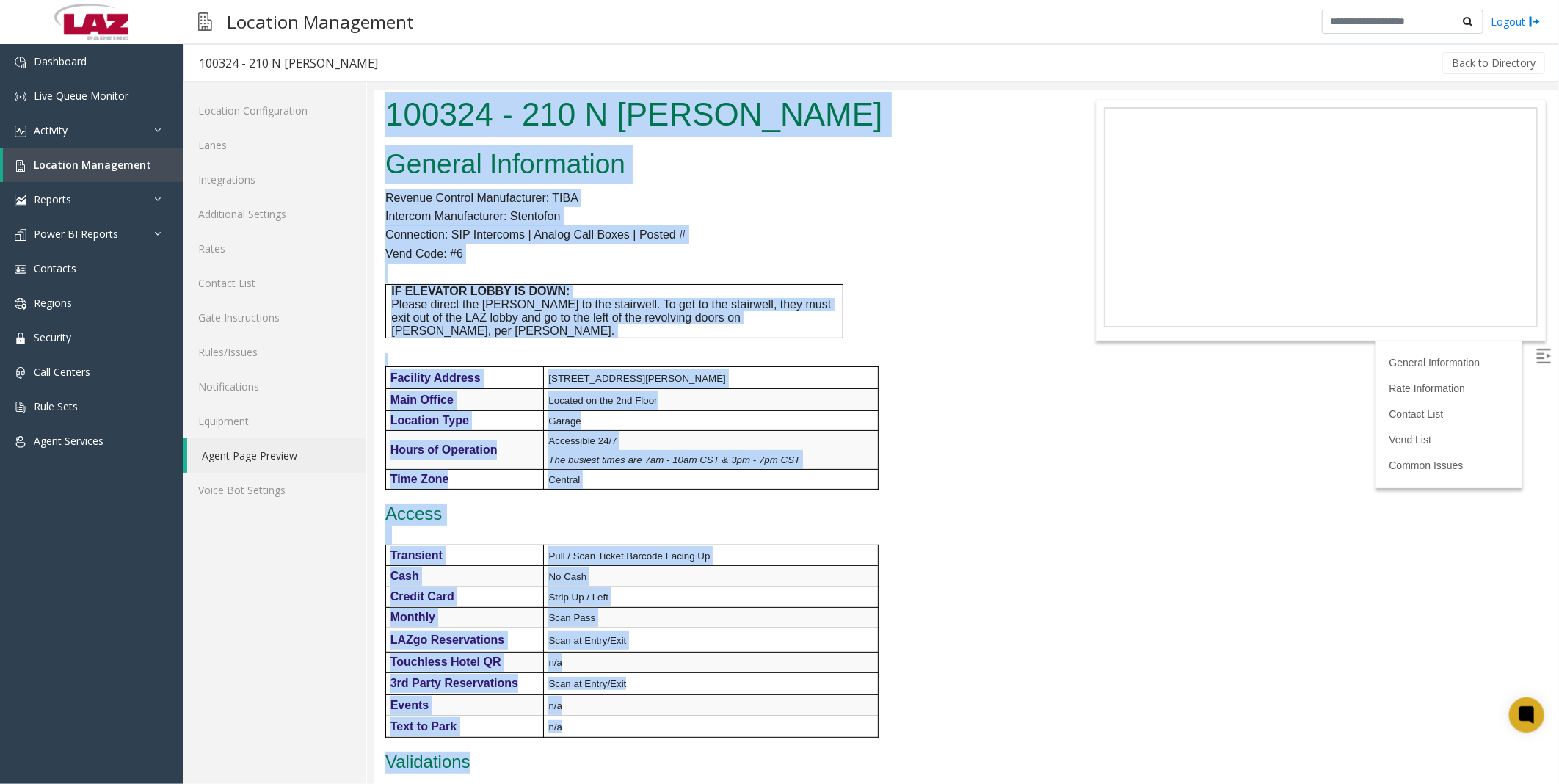
drag, startPoint x: 553, startPoint y: 747, endPoint x: 385, endPoint y: 118, distance: 651.0
click at [385, 118] on body "100324 - 210 N [PERSON_NAME] General Information Revenue Control Manufacturer: …" at bounding box center [964, 436] width 1183 height 694
click at [616, 253] on p "Vend Code: #6" at bounding box center [718, 253] width 668 height 19
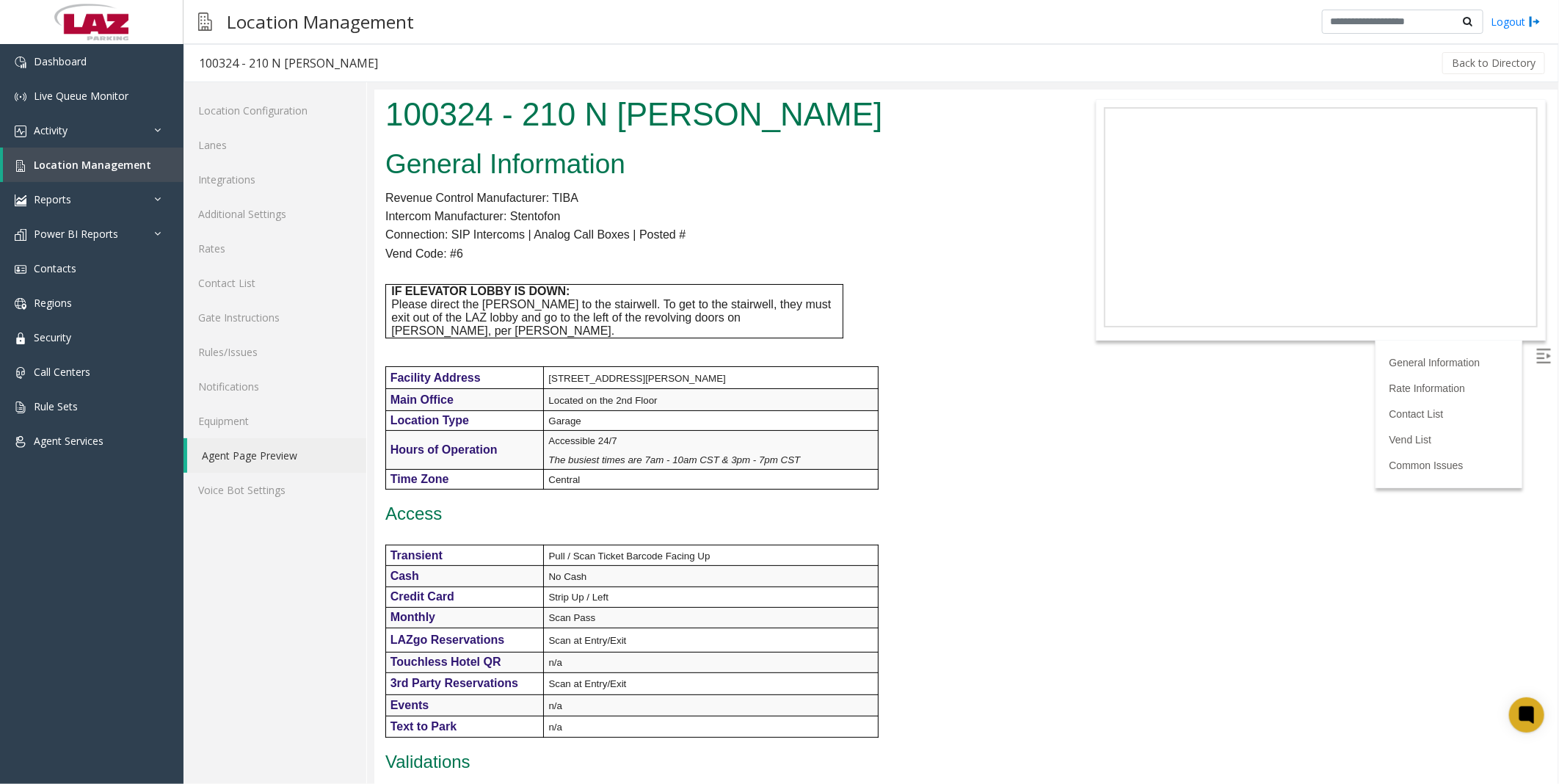
click at [561, 263] on p at bounding box center [718, 272] width 668 height 19
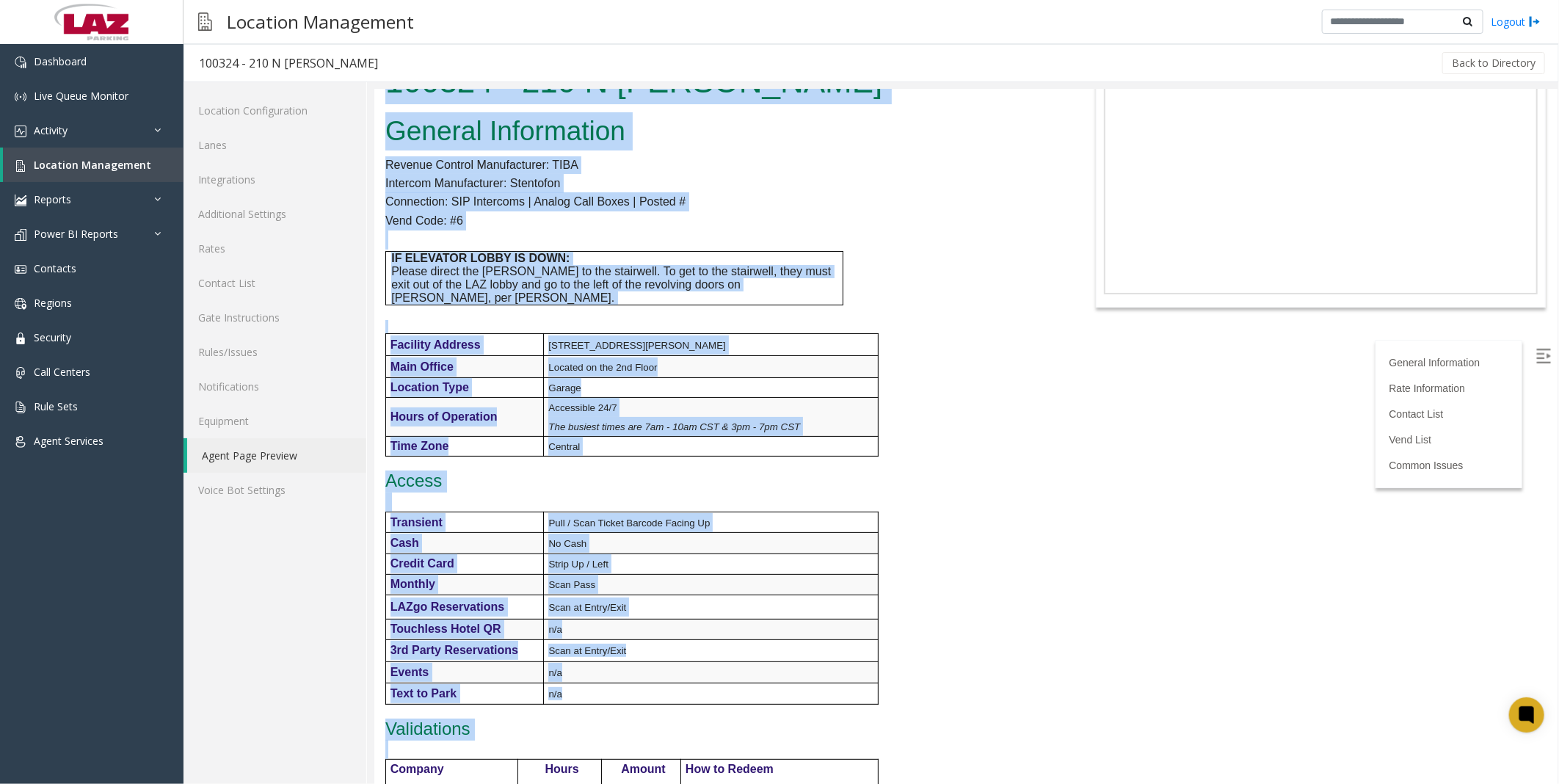
drag, startPoint x: 387, startPoint y: 104, endPoint x: 921, endPoint y: 761, distance: 846.6
click at [921, 750] on body "100324 - 210 N [PERSON_NAME] General Information Revenue Control Manufacturer: …" at bounding box center [964, 403] width 1183 height 694
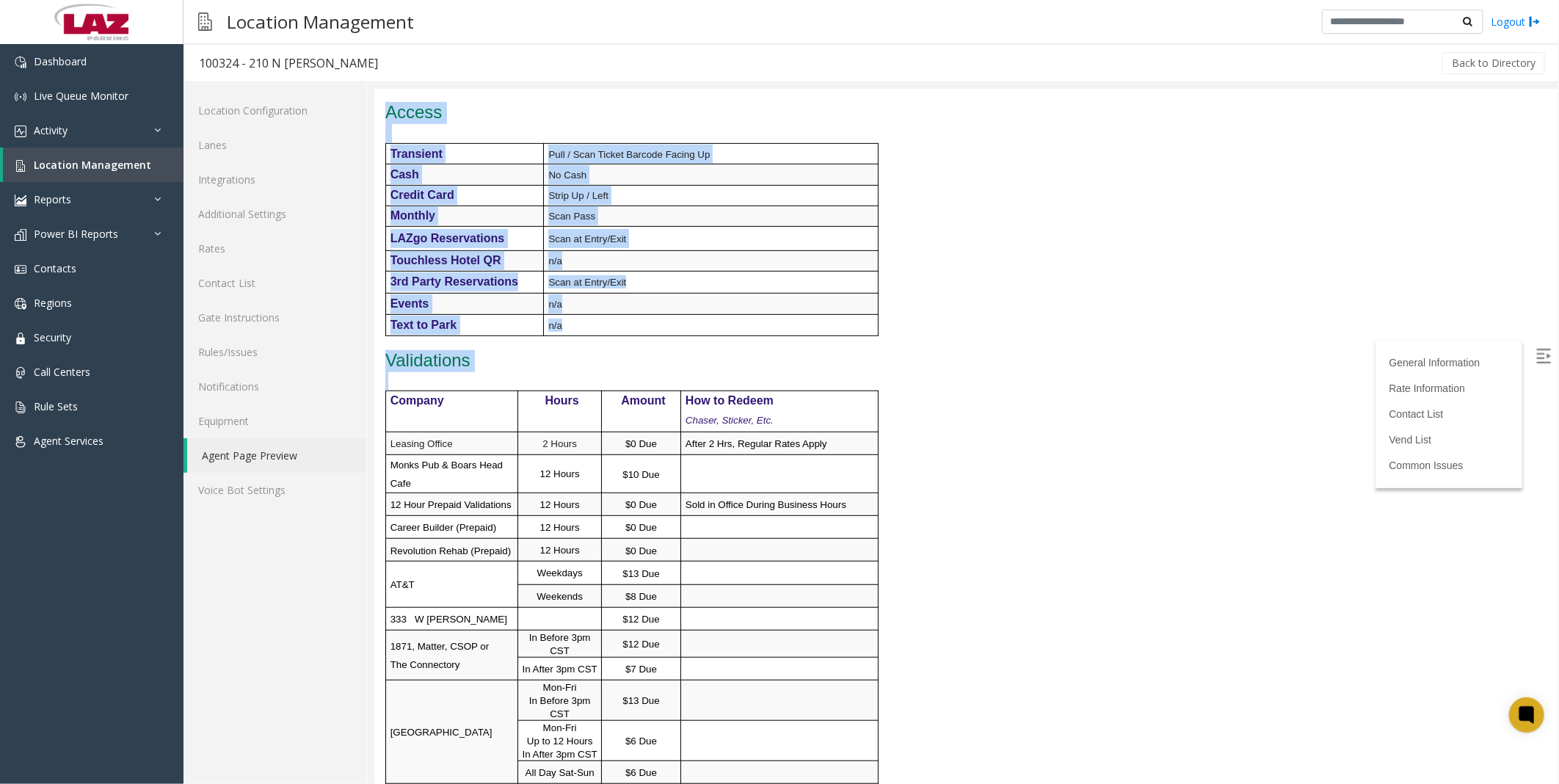
scroll to position [685, 0]
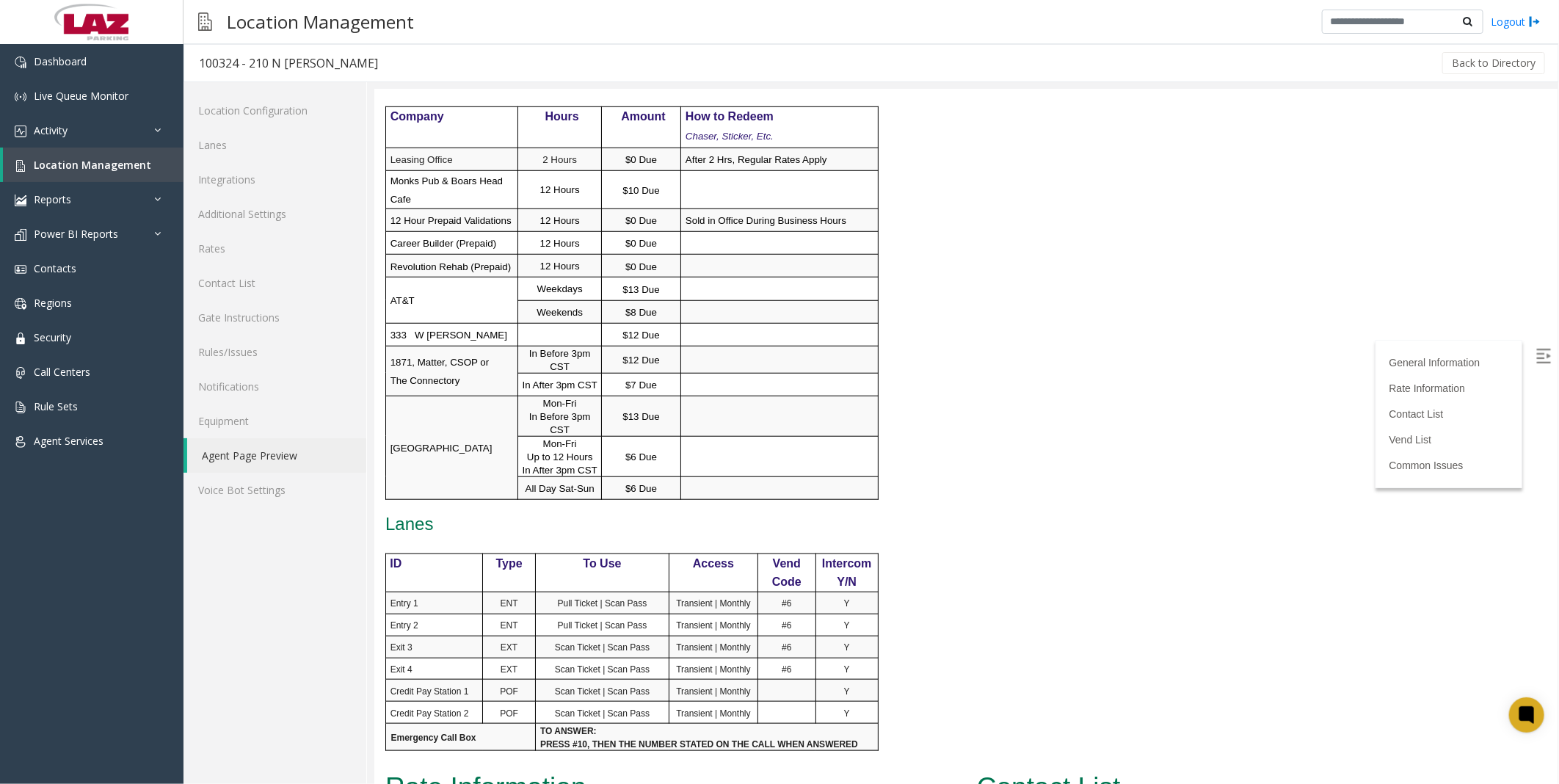
click at [465, 514] on p "Lanes" at bounding box center [718, 524] width 668 height 21
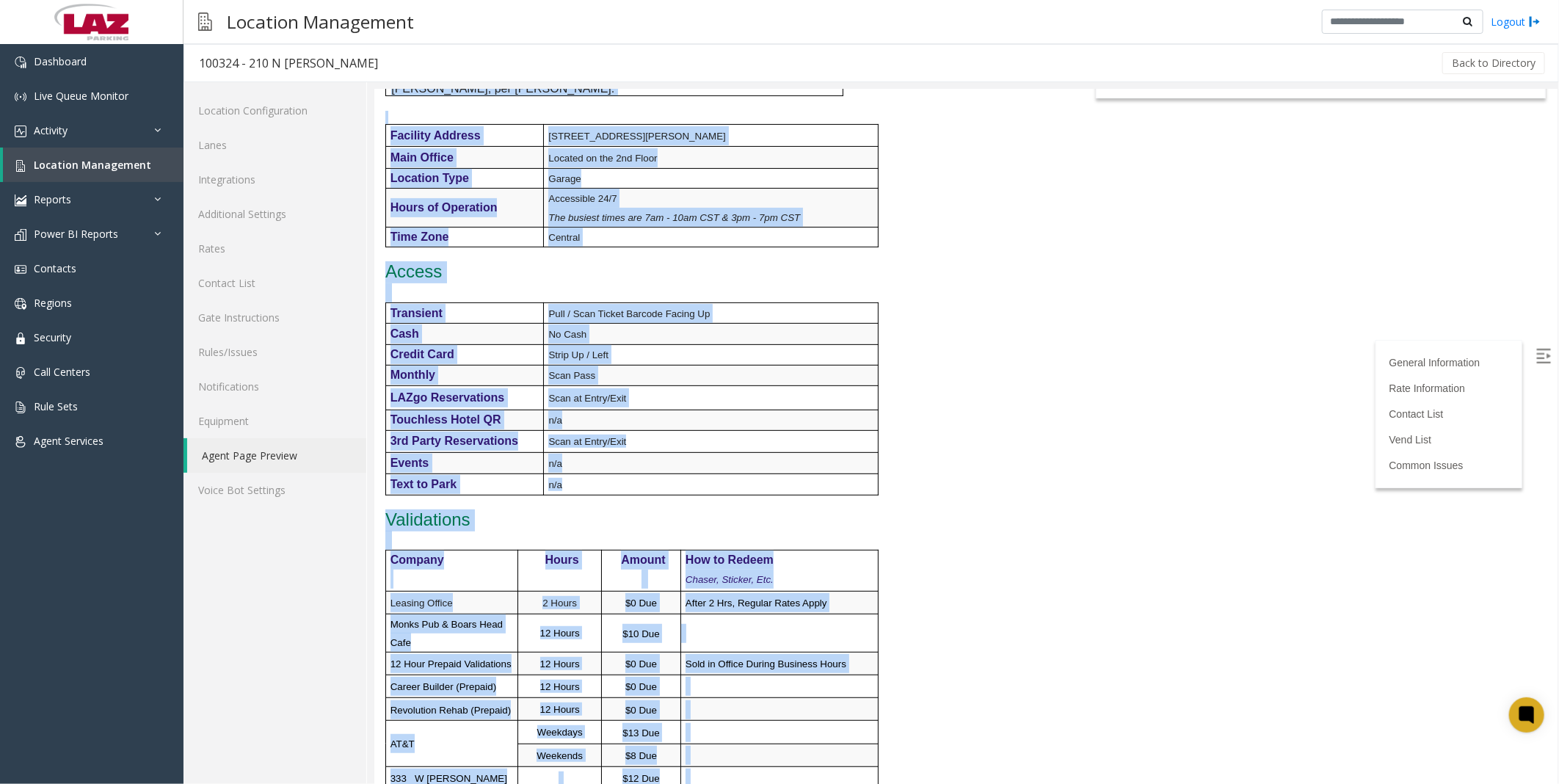
scroll to position [0, 0]
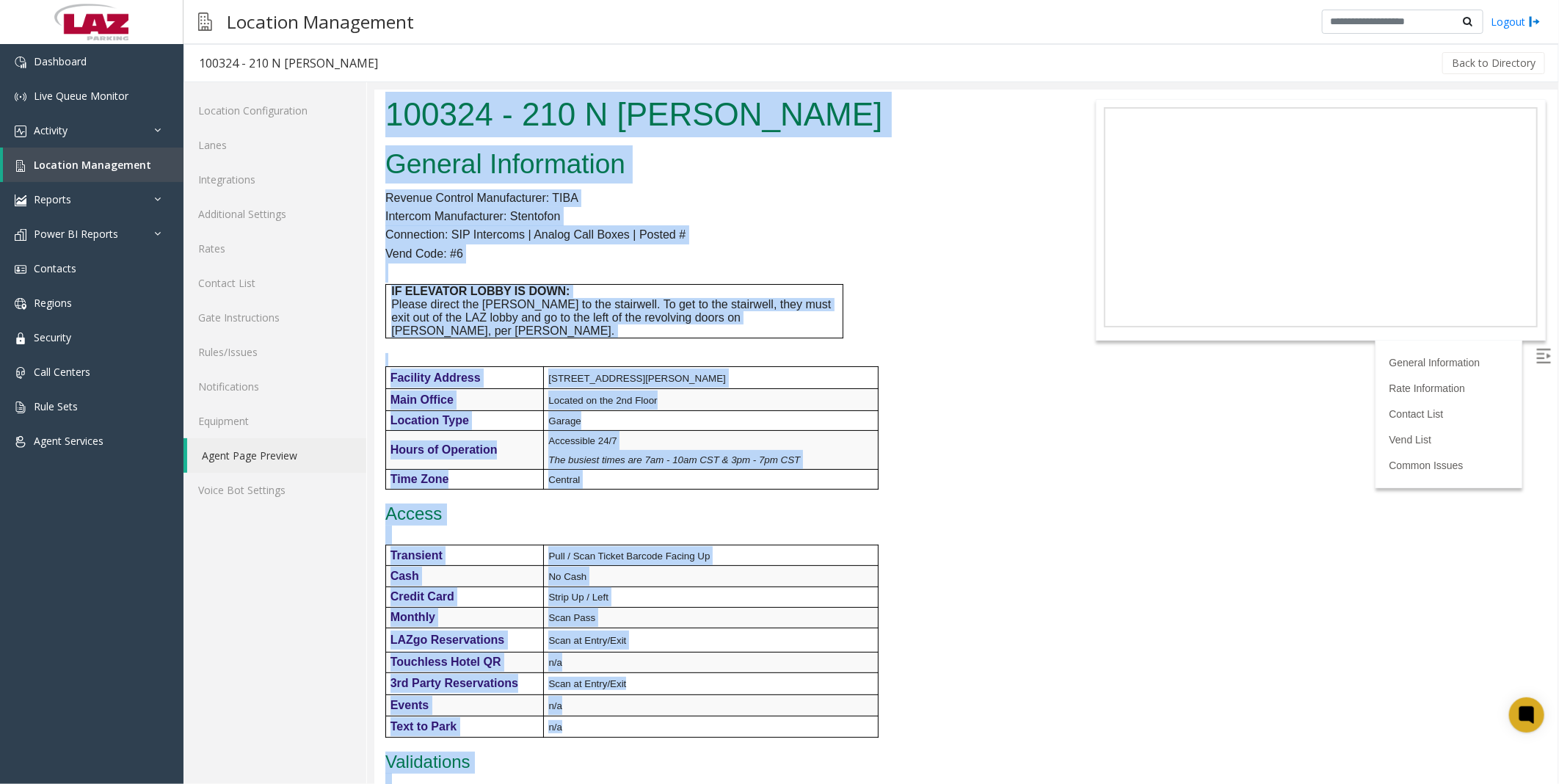
drag, startPoint x: 467, startPoint y: 503, endPoint x: 377, endPoint y: 67, distance: 445.2
click at [377, 89] on html "100324 - 210 N [PERSON_NAME] General Information Revenue Control Manufacturer: …" at bounding box center [964, 436] width 1183 height 694
drag, startPoint x: 377, startPoint y: 67, endPoint x: 382, endPoint y: 99, distance: 32.4
click at [382, 99] on div "100324 - 210 N [PERSON_NAME]" at bounding box center [718, 115] width 690 height 53
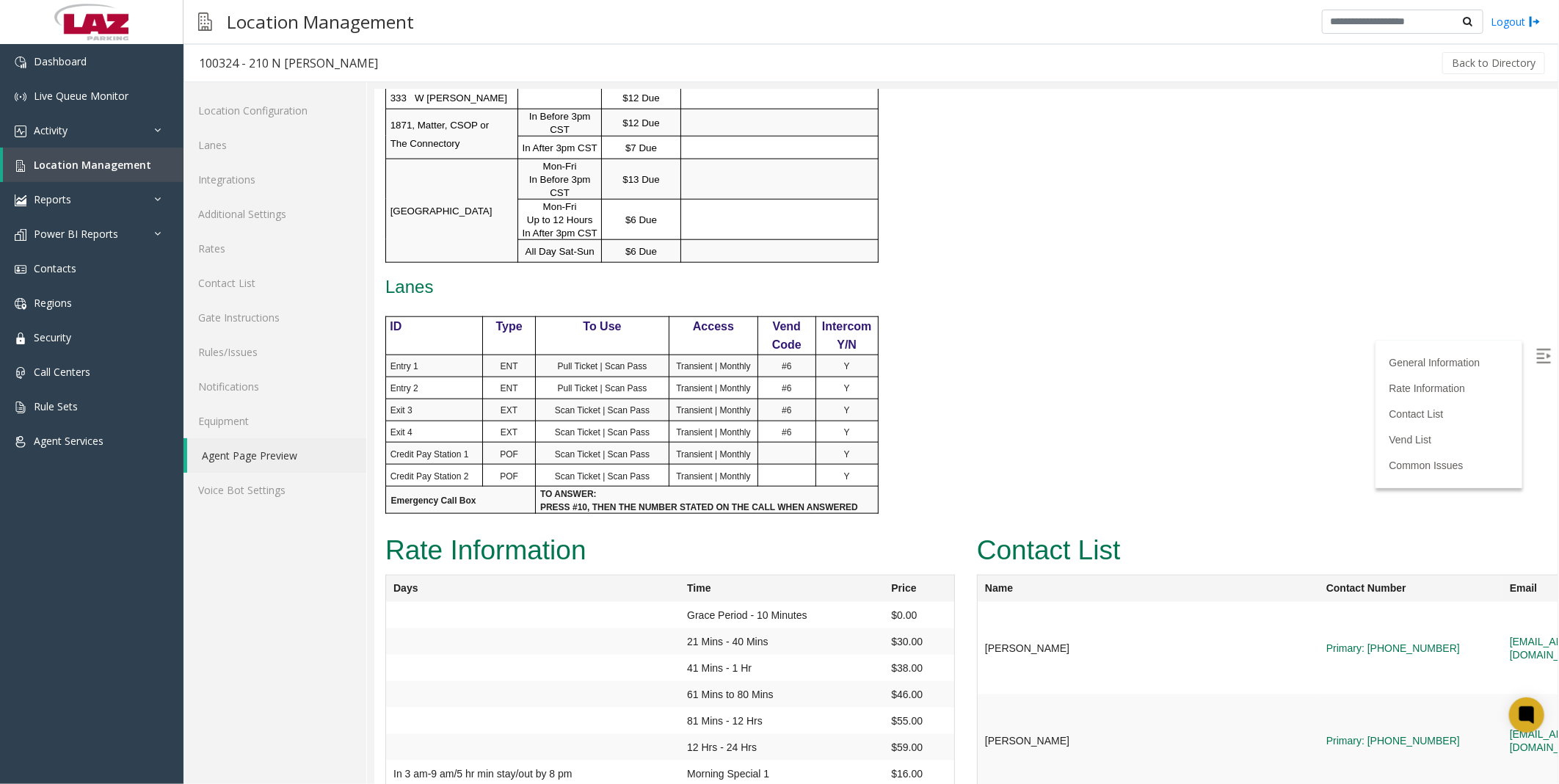
scroll to position [1136, 0]
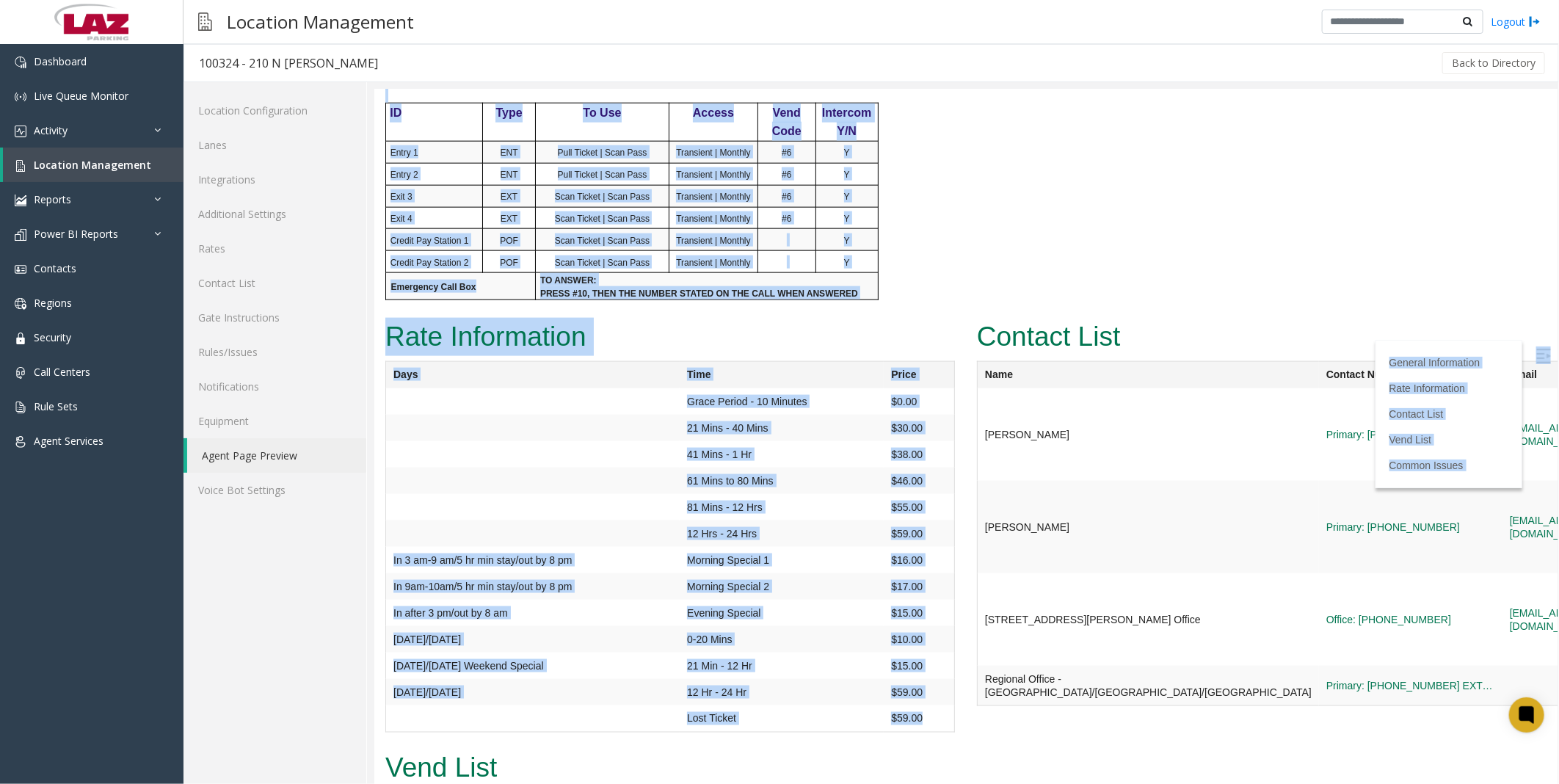
drag, startPoint x: 382, startPoint y: 99, endPoint x: 941, endPoint y: 710, distance: 828.1
